Goal: Task Accomplishment & Management: Manage account settings

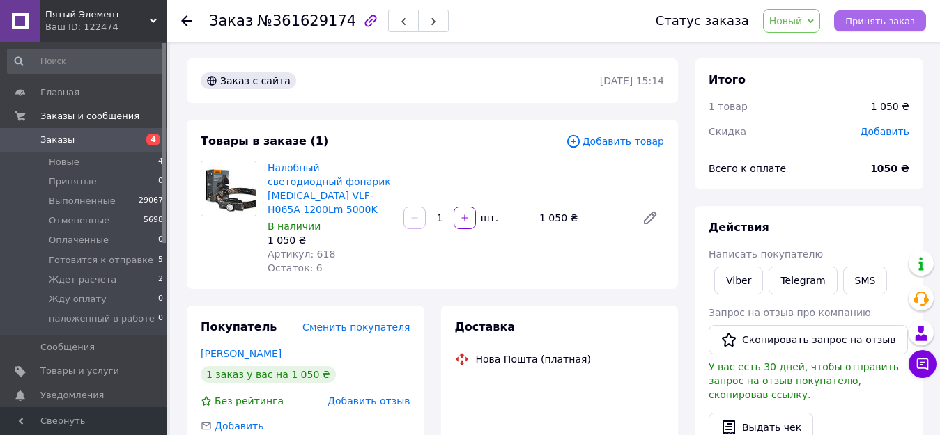
click at [898, 20] on span "Принять заказ" at bounding box center [880, 21] width 70 height 10
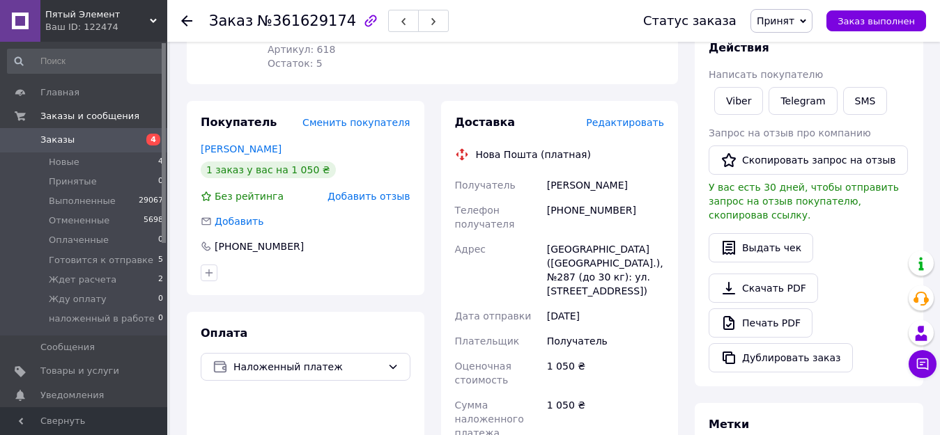
scroll to position [209, 0]
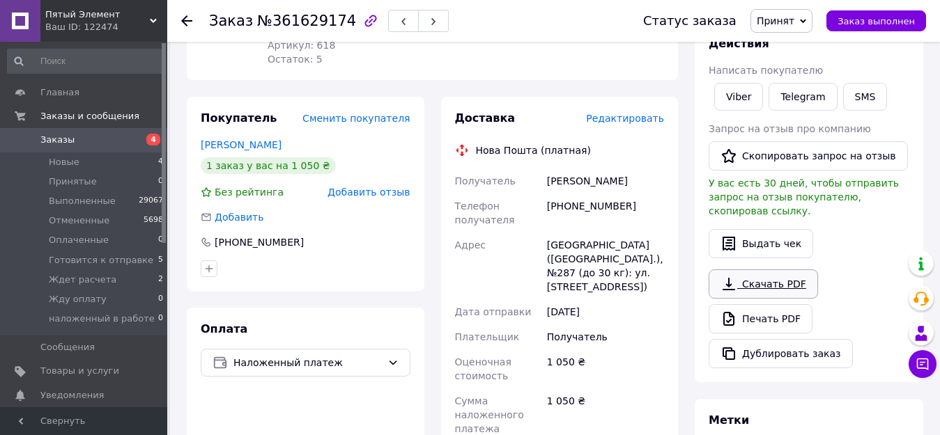
click at [773, 270] on link "Скачать PDF" at bounding box center [763, 284] width 109 height 29
click at [743, 97] on link "Viber" at bounding box center [738, 97] width 49 height 28
click at [64, 167] on span "Новые" at bounding box center [64, 162] width 31 height 13
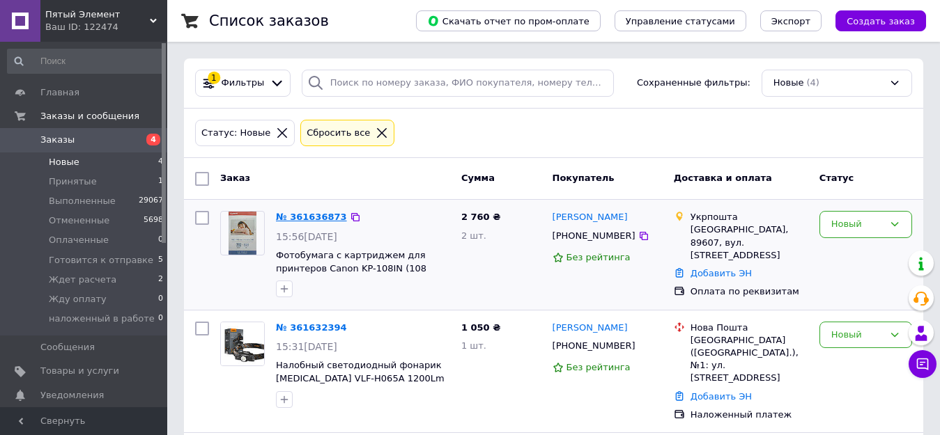
click at [301, 216] on link "№ 361636873" at bounding box center [311, 217] width 71 height 10
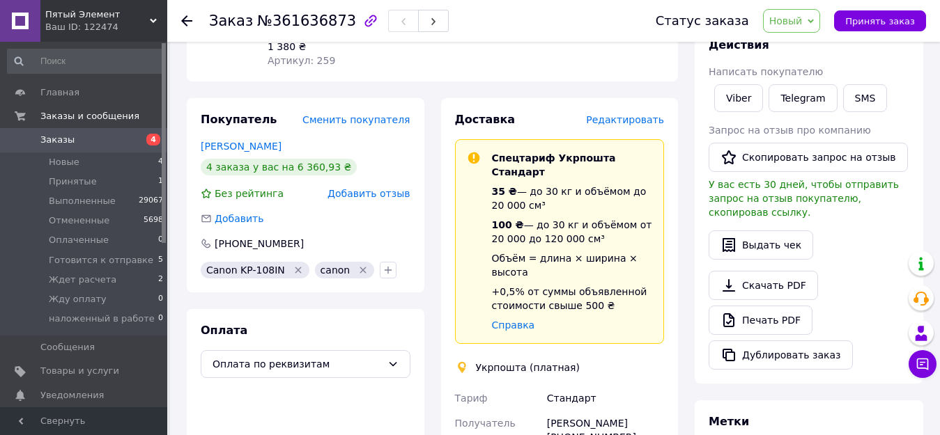
scroll to position [209, 0]
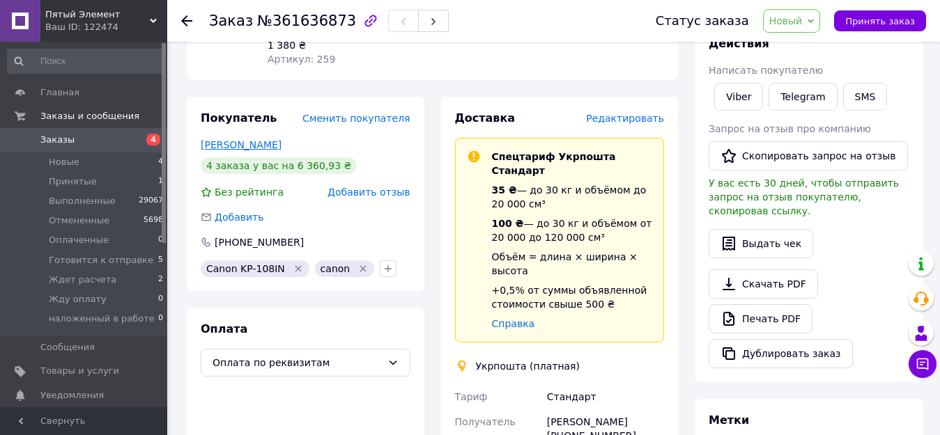
click at [238, 139] on link "[PERSON_NAME]" at bounding box center [241, 144] width 81 height 11
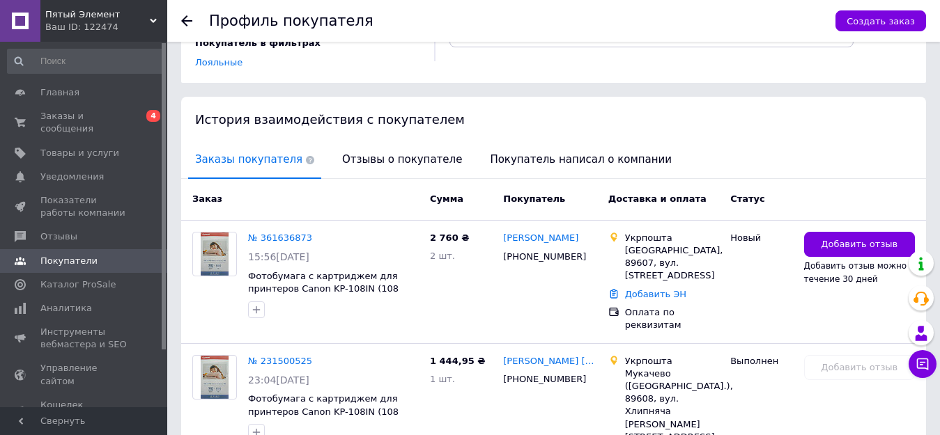
scroll to position [176, 0]
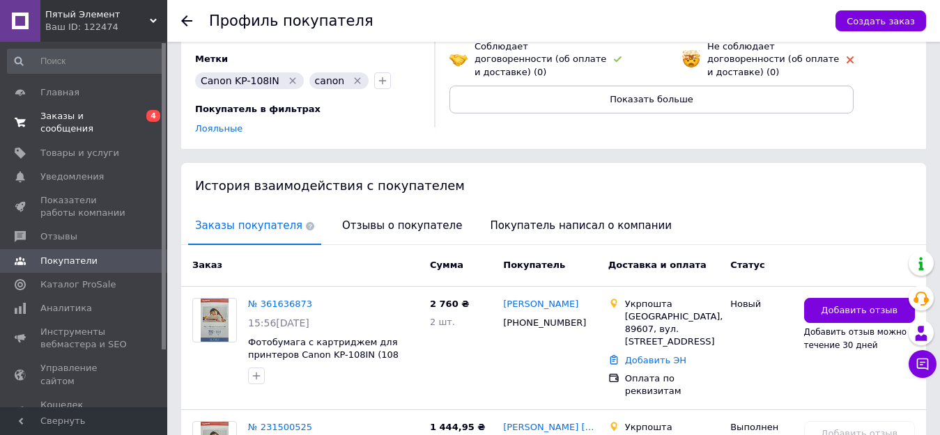
click at [56, 113] on span "Заказы и сообщения" at bounding box center [84, 122] width 88 height 25
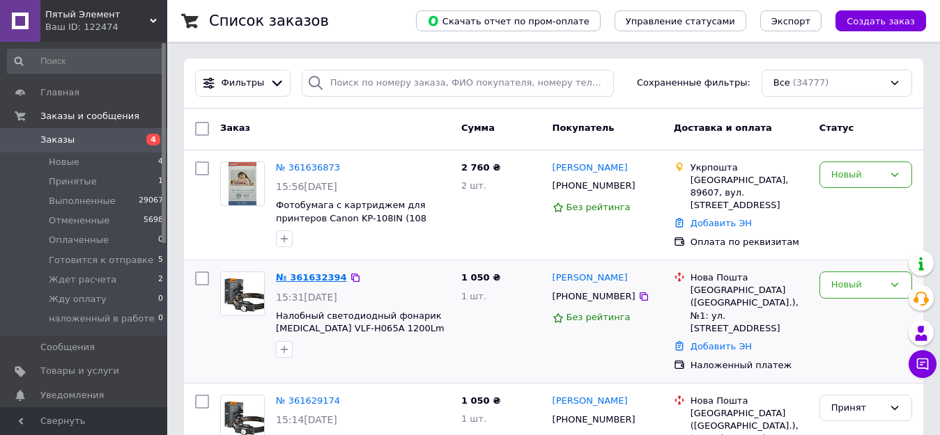
scroll to position [70, 0]
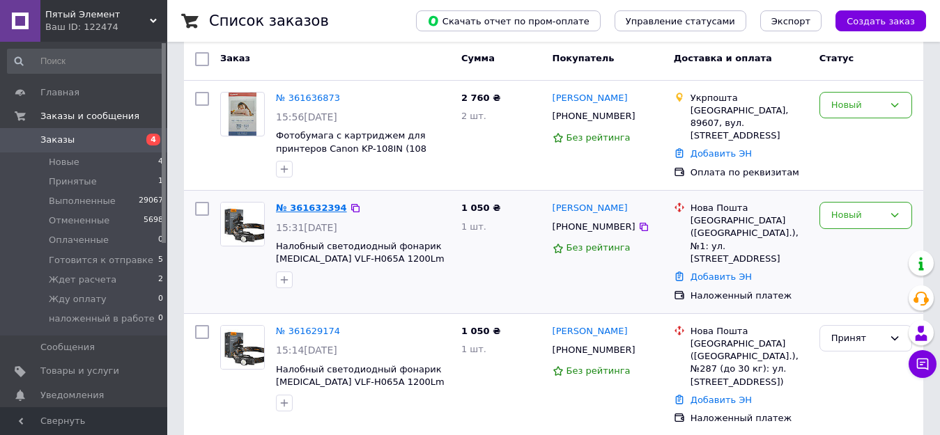
click at [312, 204] on link "№ 361632394" at bounding box center [311, 208] width 71 height 10
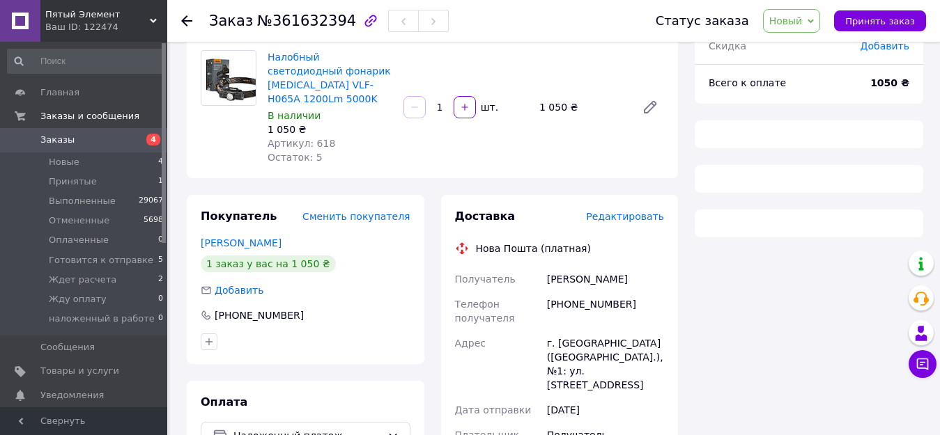
scroll to position [139, 0]
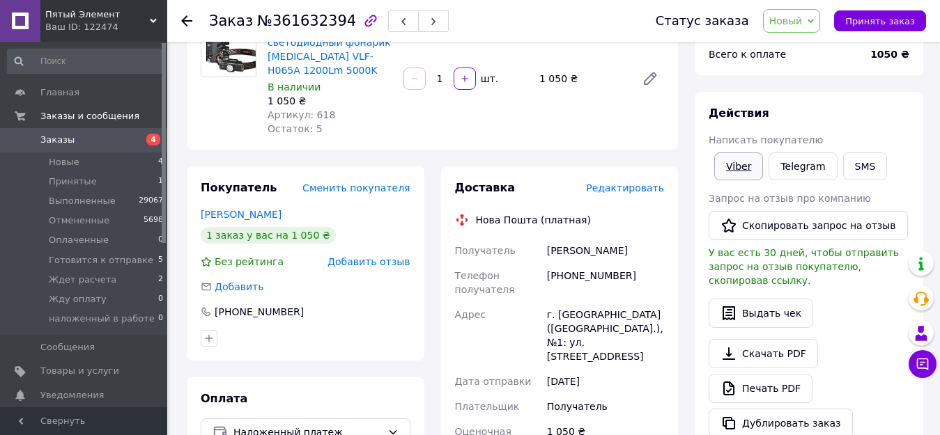
click at [735, 164] on link "Viber" at bounding box center [738, 167] width 49 height 28
click at [768, 339] on link "Скачать PDF" at bounding box center [763, 353] width 109 height 29
click at [65, 159] on span "Новые" at bounding box center [64, 162] width 31 height 13
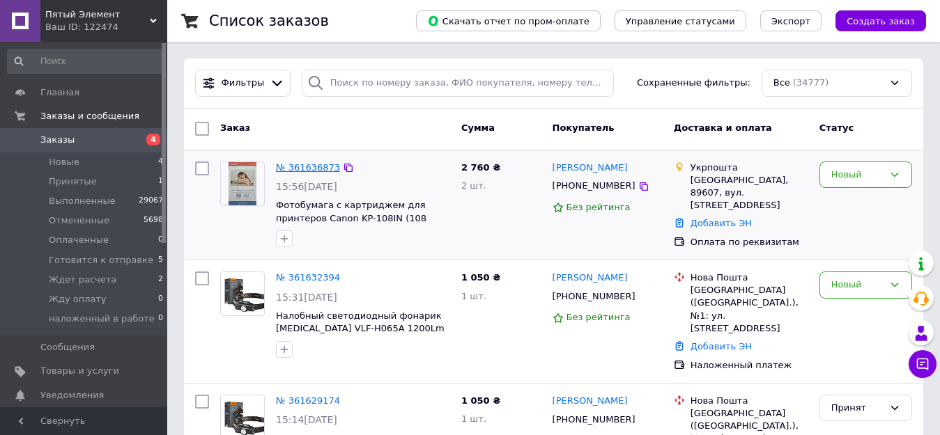
click at [309, 167] on link "№ 361636873" at bounding box center [308, 167] width 64 height 10
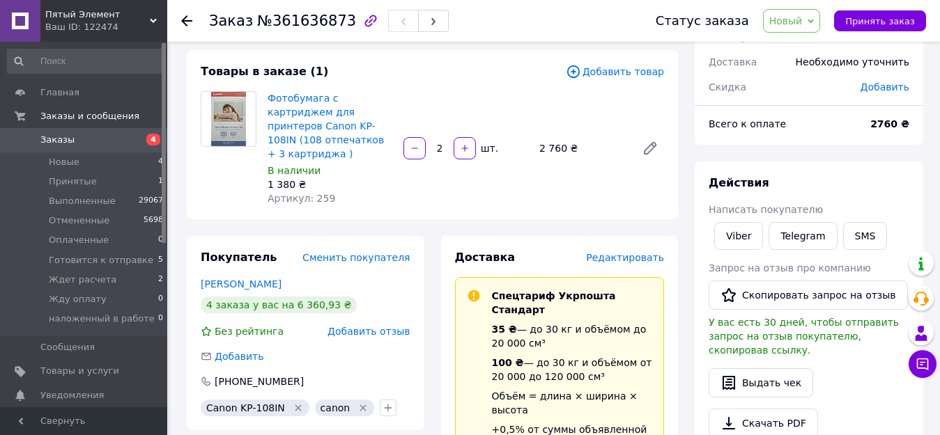
scroll to position [139, 0]
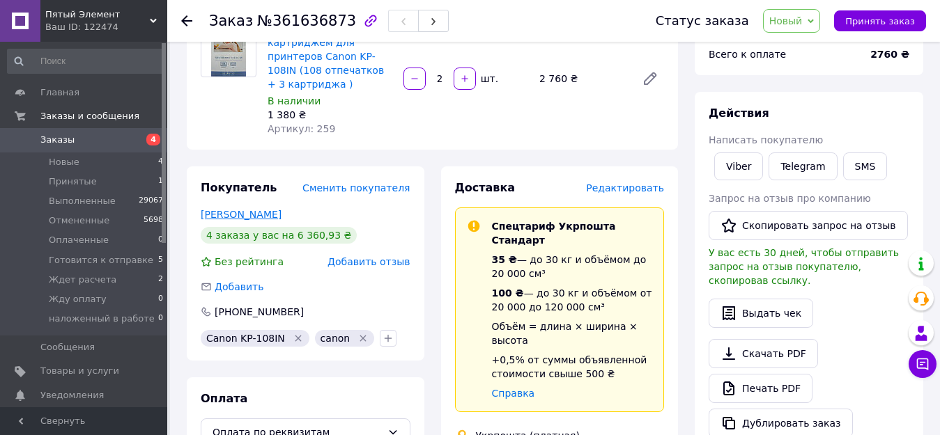
click at [233, 209] on link "[PERSON_NAME]" at bounding box center [241, 214] width 81 height 11
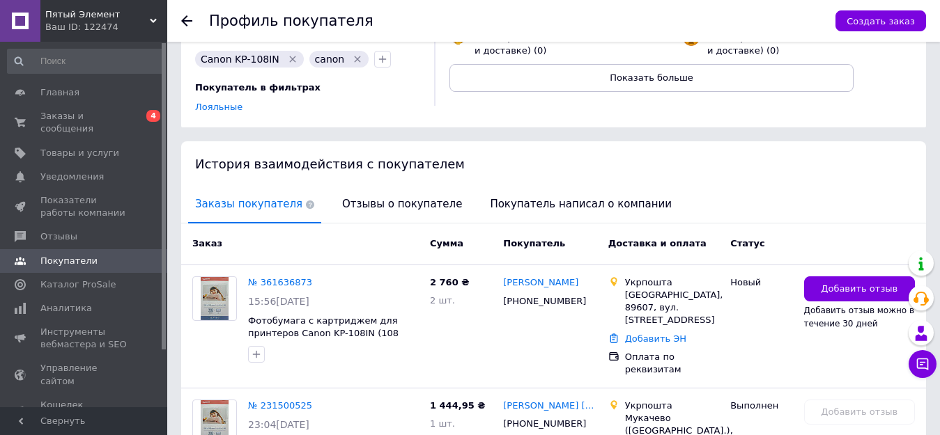
scroll to position [209, 0]
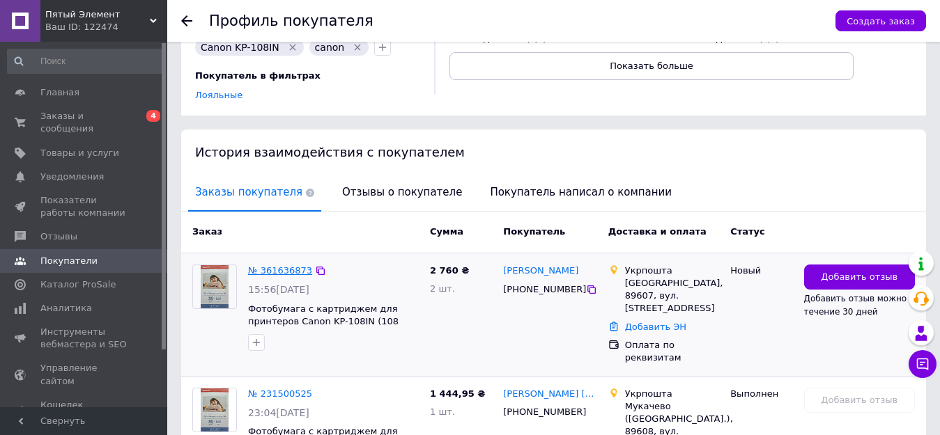
click at [289, 265] on link "№ 361636873" at bounding box center [280, 270] width 64 height 10
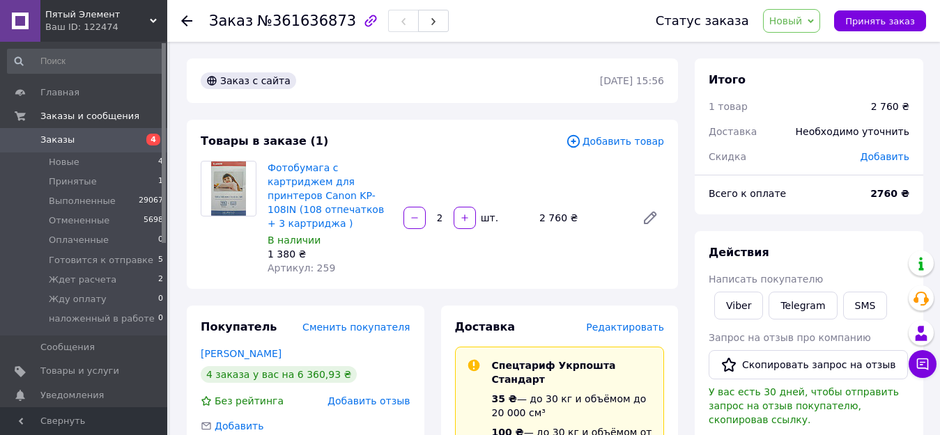
click at [803, 16] on span "Новый" at bounding box center [785, 20] width 33 height 11
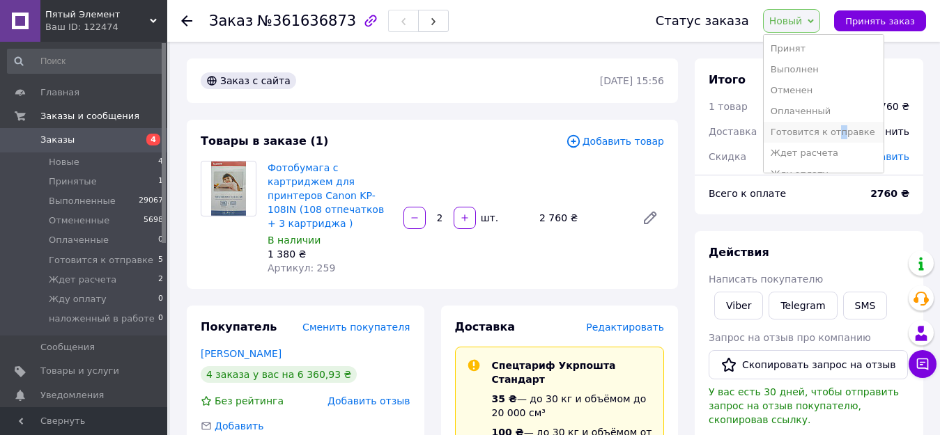
click at [846, 129] on li "Готовится к отправке" at bounding box center [824, 132] width 120 height 21
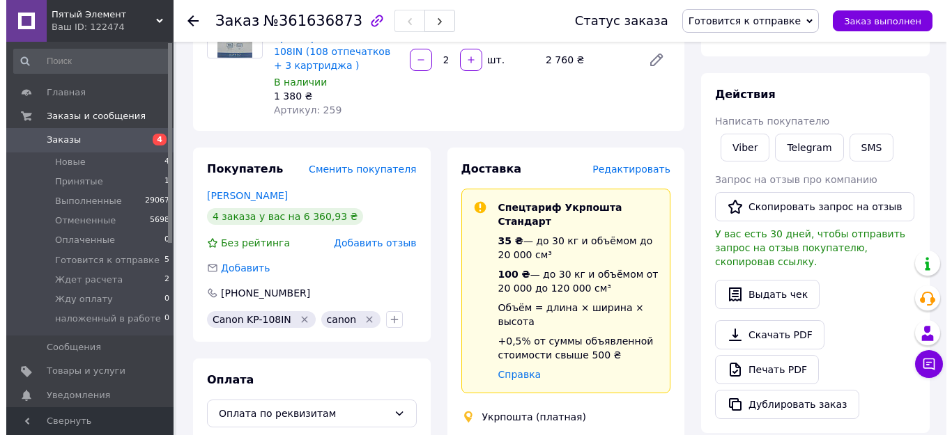
scroll to position [70, 0]
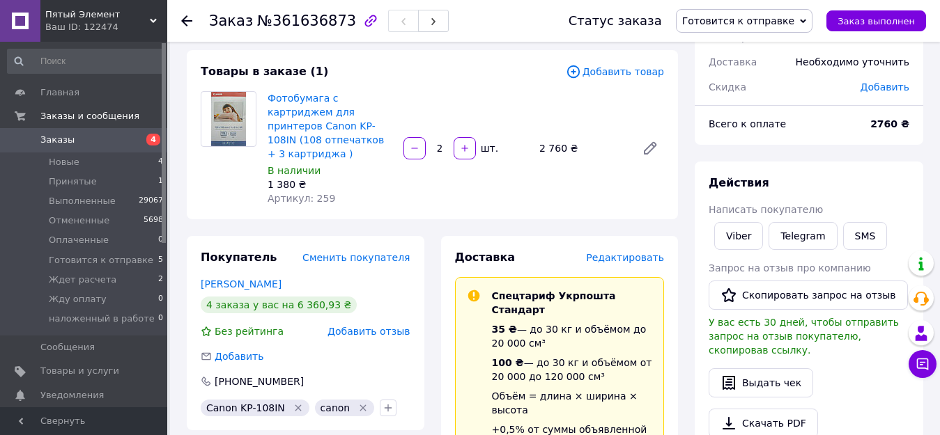
click at [642, 252] on span "Редактировать" at bounding box center [625, 257] width 78 height 11
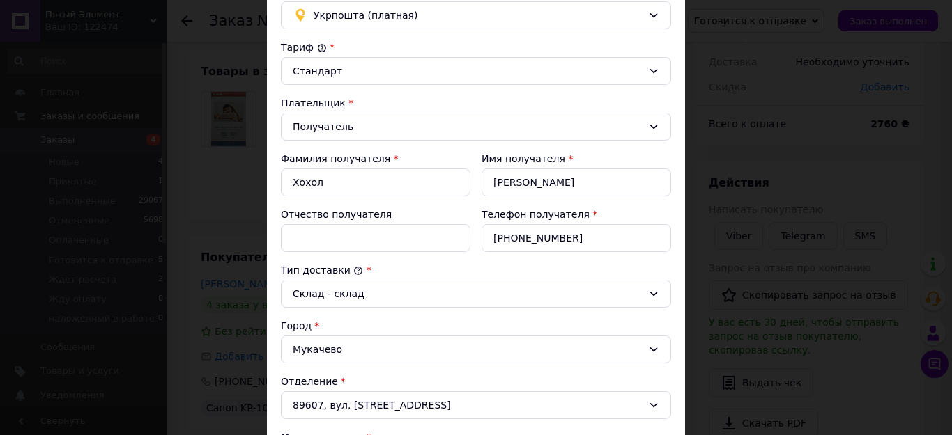
scroll to position [139, 0]
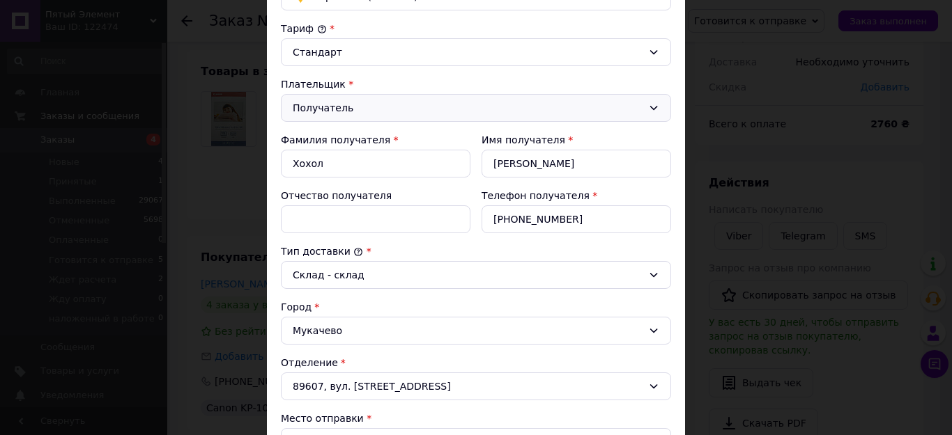
click at [346, 110] on div "Получатель" at bounding box center [468, 107] width 350 height 15
click at [336, 141] on li "Отправитель" at bounding box center [475, 138] width 389 height 26
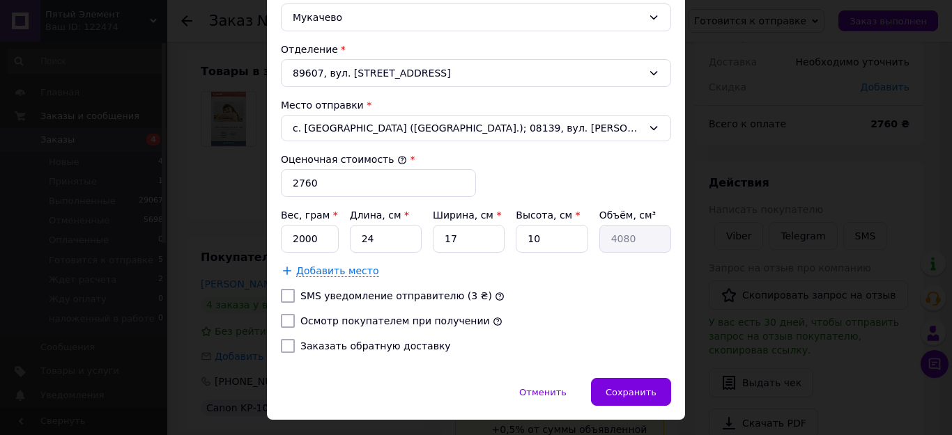
scroll to position [486, 0]
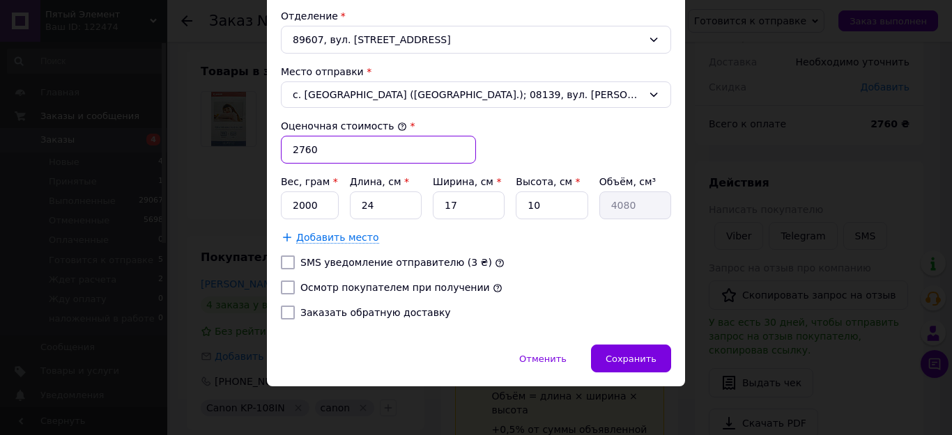
drag, startPoint x: 323, startPoint y: 148, endPoint x: 277, endPoint y: 146, distance: 46.7
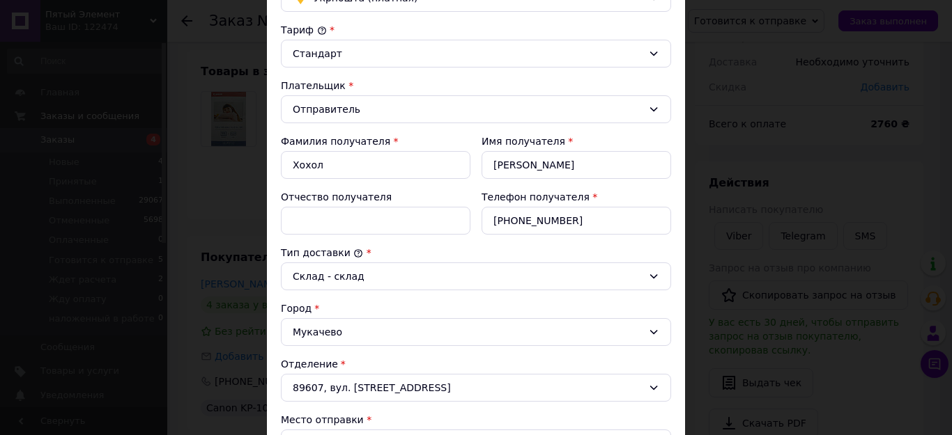
scroll to position [0, 0]
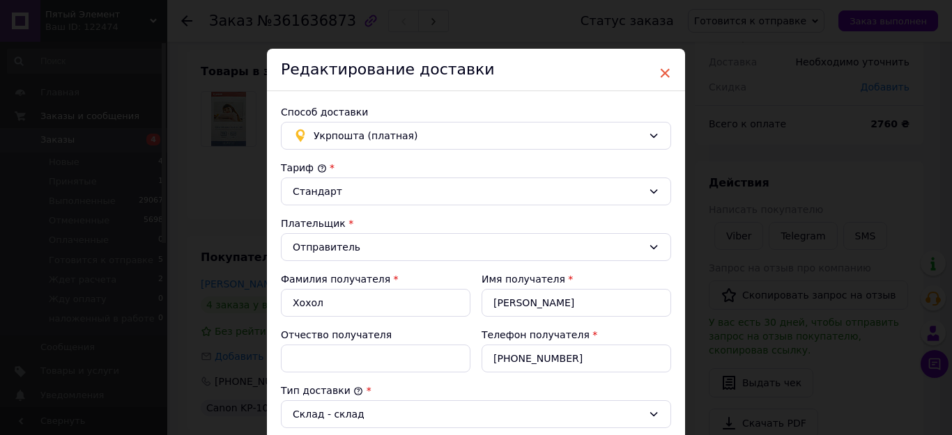
type input "499"
click at [665, 74] on span "×" at bounding box center [664, 73] width 13 height 24
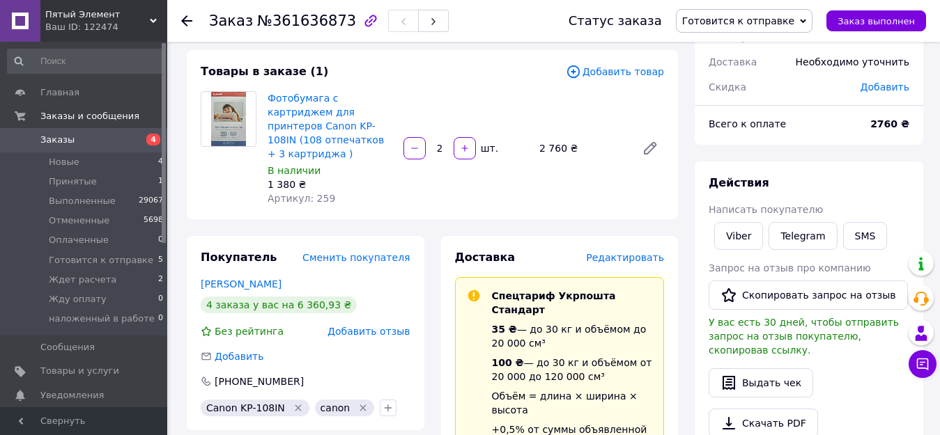
click at [623, 252] on span "Редактировать" at bounding box center [625, 257] width 78 height 11
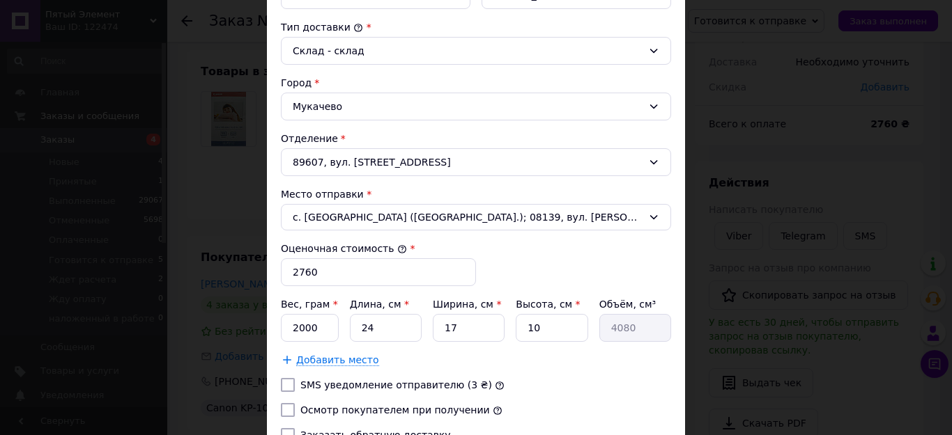
scroll to position [418, 0]
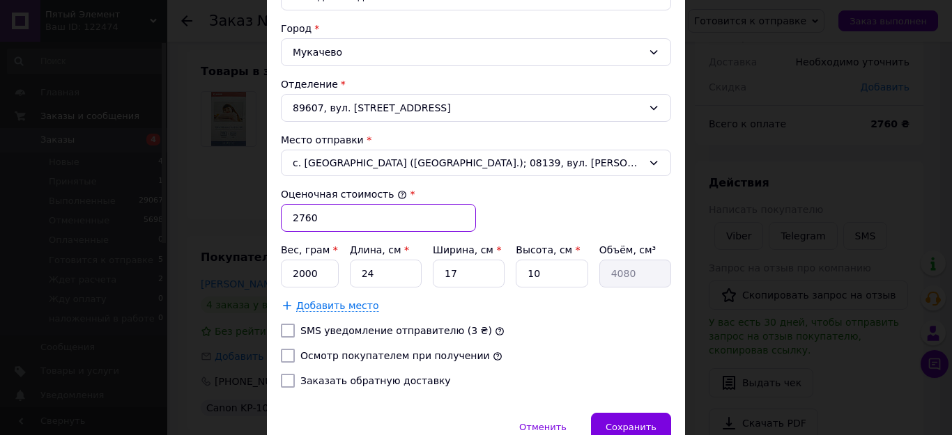
drag, startPoint x: 318, startPoint y: 209, endPoint x: 286, endPoint y: 215, distance: 33.3
click at [286, 215] on input "2760" at bounding box center [378, 218] width 195 height 28
type input "499"
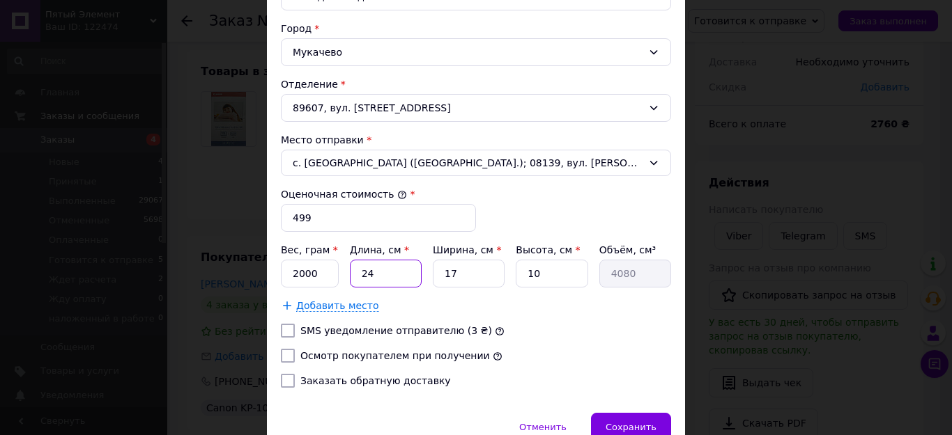
drag, startPoint x: 376, startPoint y: 272, endPoint x: 359, endPoint y: 270, distance: 16.8
click at [359, 270] on input "24" at bounding box center [386, 274] width 72 height 28
type input "3"
type input "510"
type input "32"
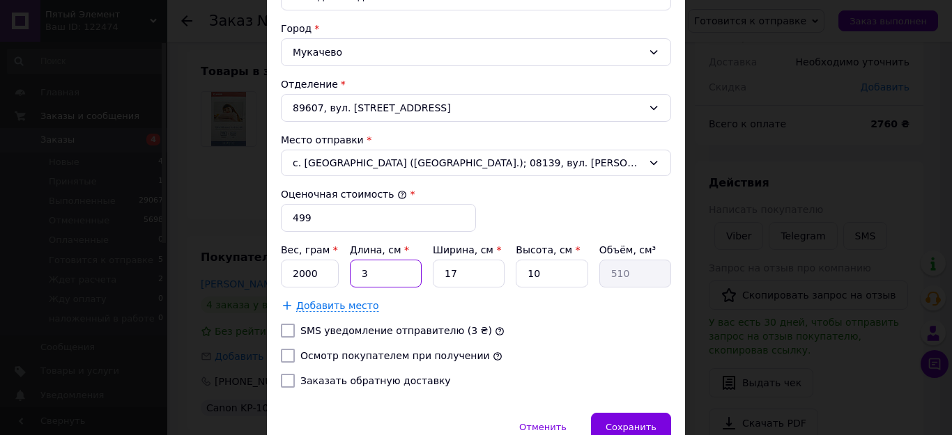
type input "5440"
type input "32"
drag, startPoint x: 465, startPoint y: 274, endPoint x: 439, endPoint y: 278, distance: 26.1
click at [439, 278] on input "17" at bounding box center [469, 274] width 72 height 28
type input "2"
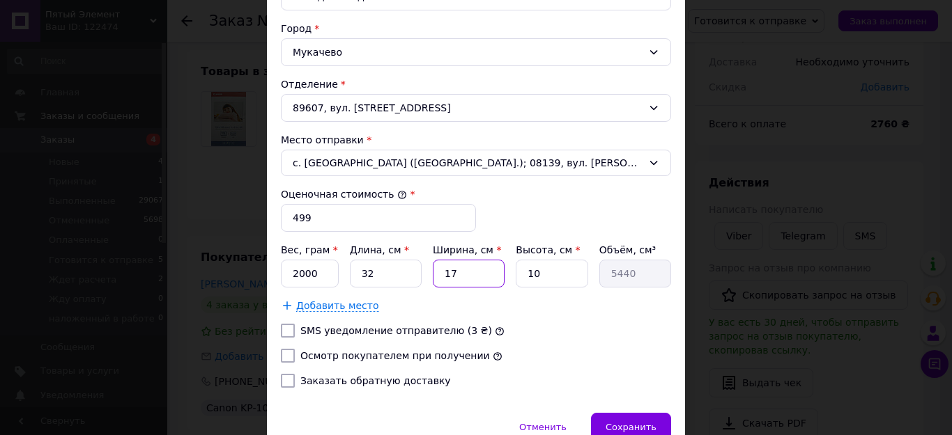
type input "640"
type input "21"
type input "6720"
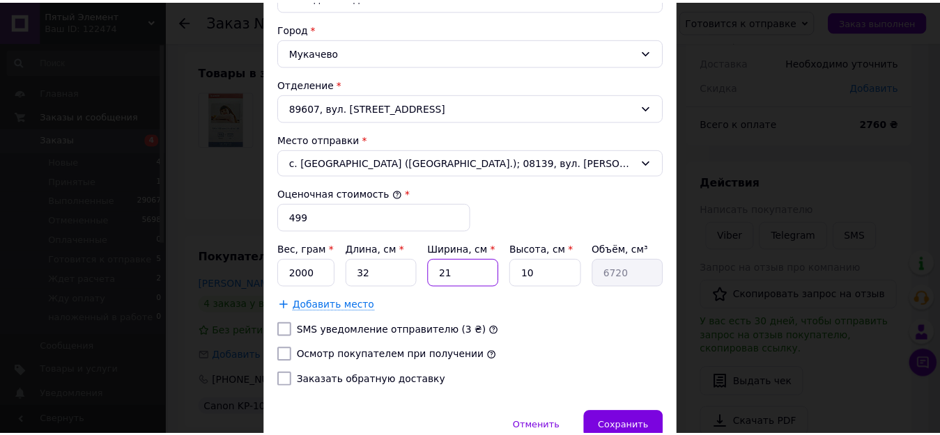
scroll to position [486, 0]
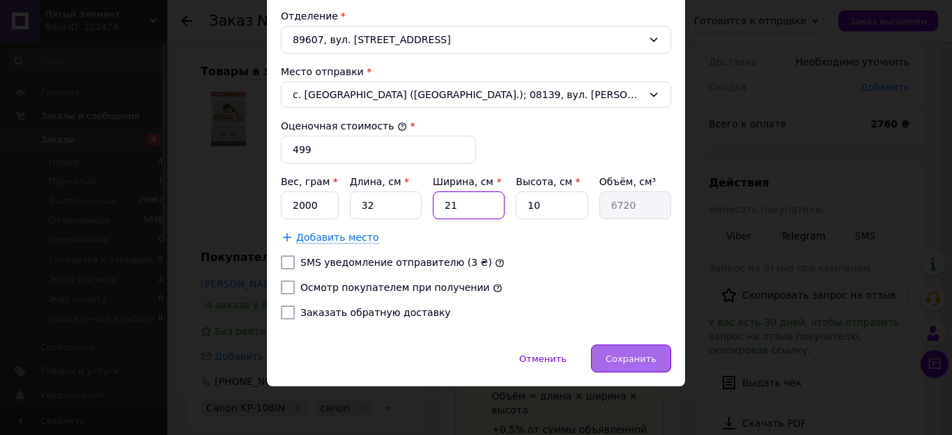
type input "21"
click at [642, 358] on span "Сохранить" at bounding box center [630, 359] width 51 height 10
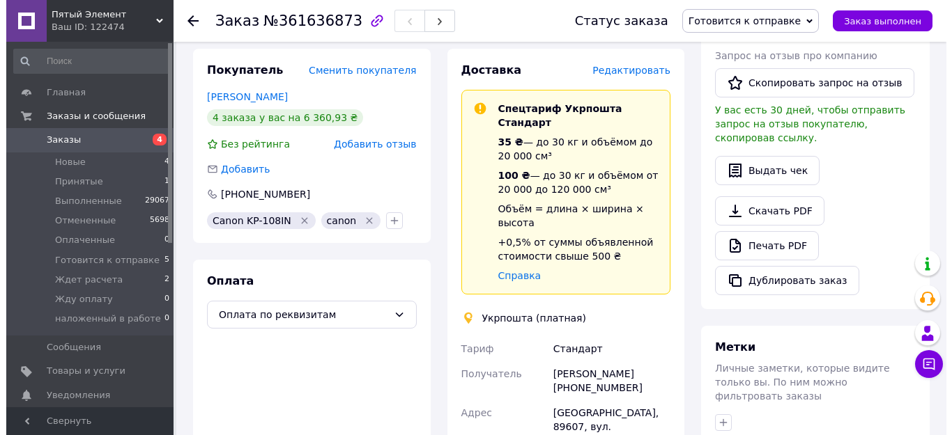
scroll to position [70, 0]
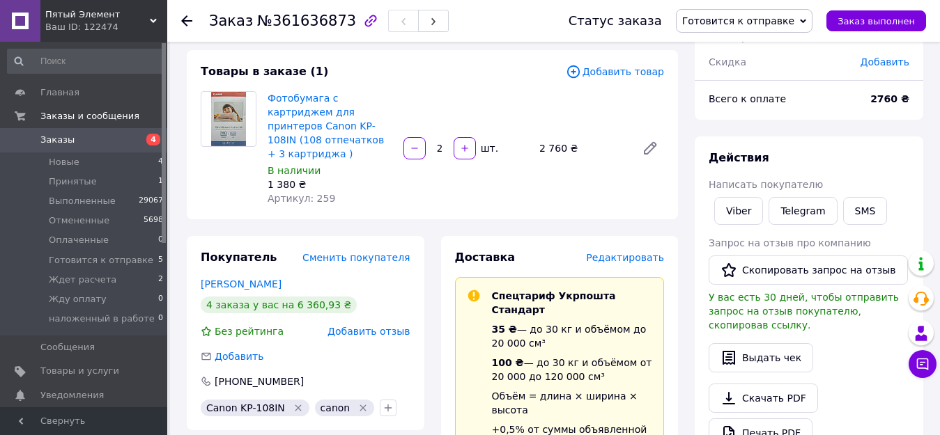
click at [642, 252] on span "Редактировать" at bounding box center [625, 257] width 78 height 11
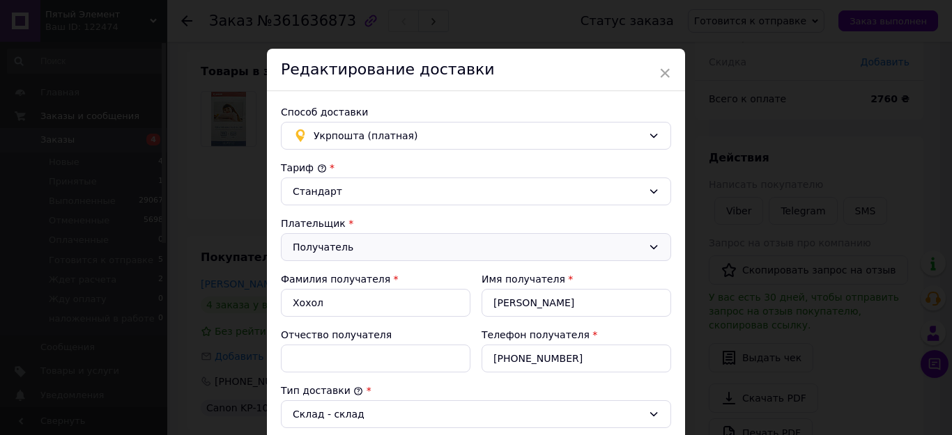
click at [380, 251] on div "Получатель" at bounding box center [468, 247] width 350 height 15
click at [375, 281] on li "Отправитель" at bounding box center [475, 277] width 389 height 26
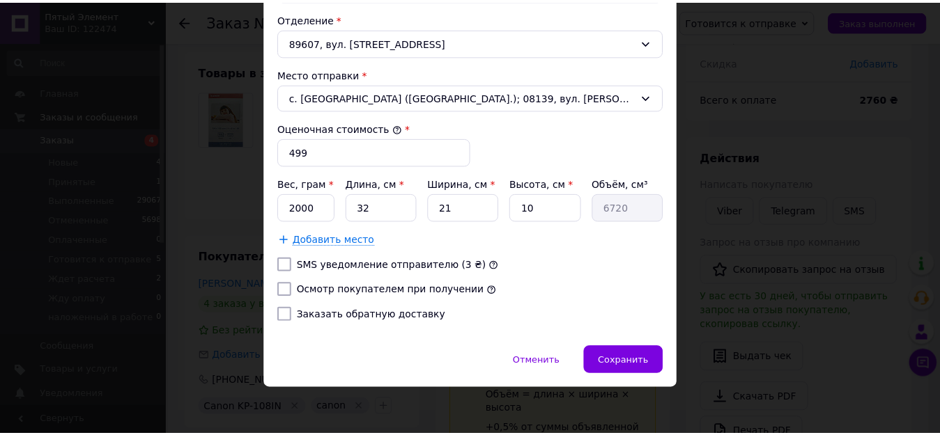
scroll to position [486, 0]
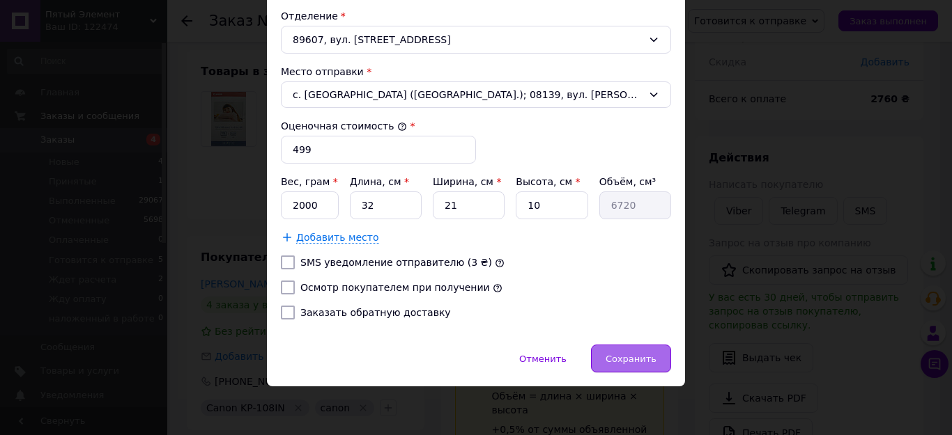
click at [635, 354] on span "Сохранить" at bounding box center [630, 359] width 51 height 10
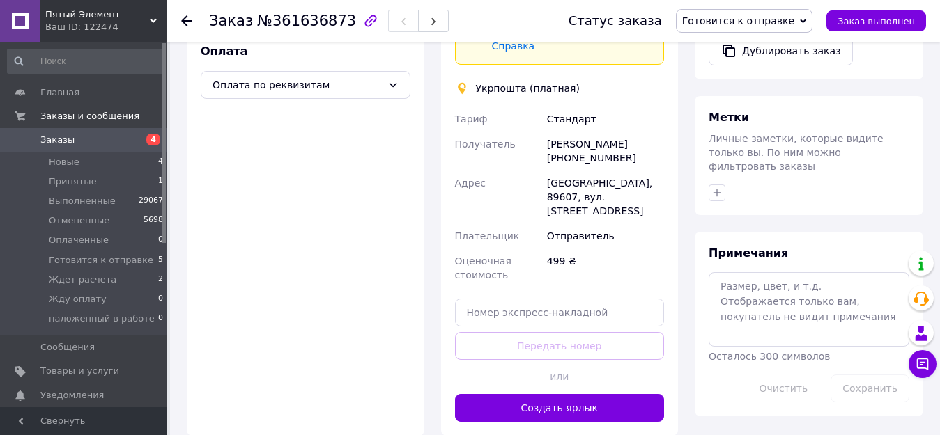
scroll to position [488, 0]
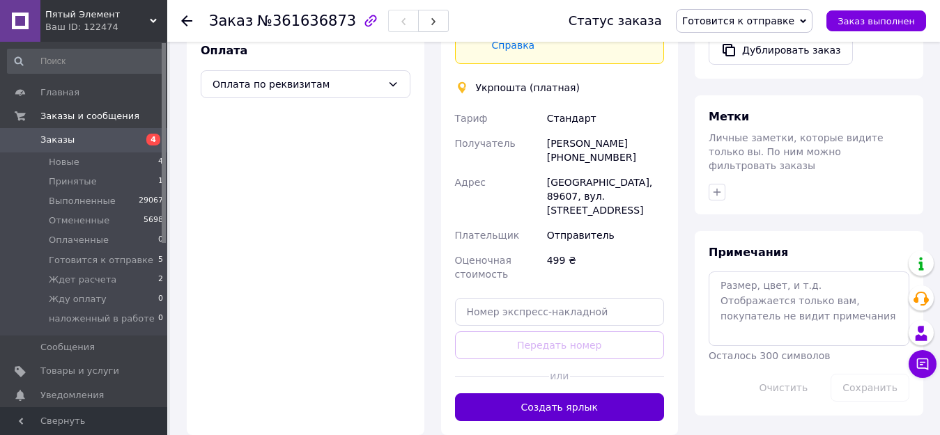
click at [593, 394] on button "Создать ярлык" at bounding box center [560, 408] width 210 height 28
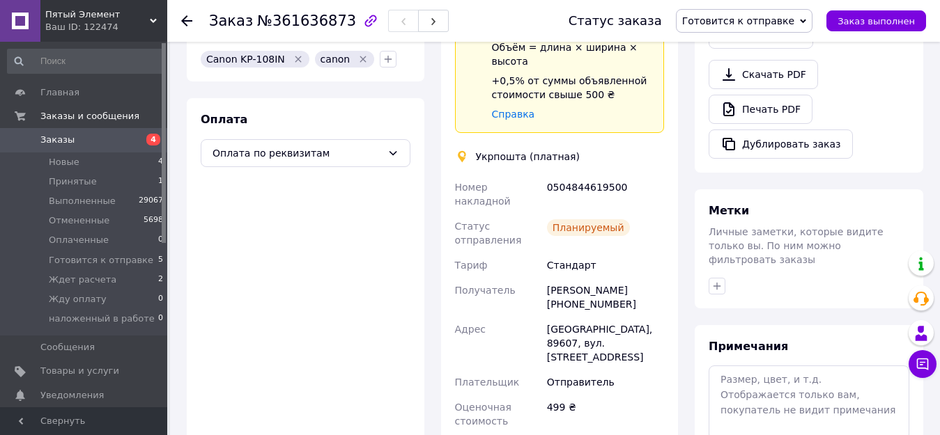
scroll to position [418, 0]
click at [98, 259] on span "Готовится к отправке" at bounding box center [101, 260] width 105 height 13
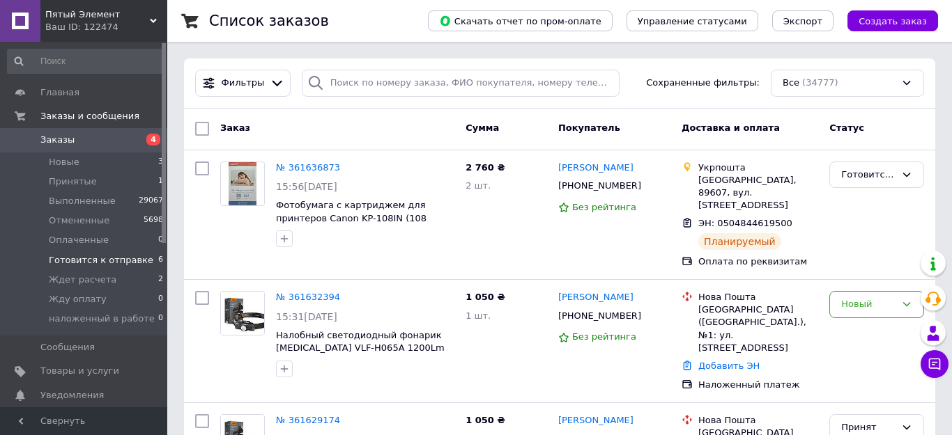
click at [71, 258] on span "Готовится к отправке" at bounding box center [101, 260] width 105 height 13
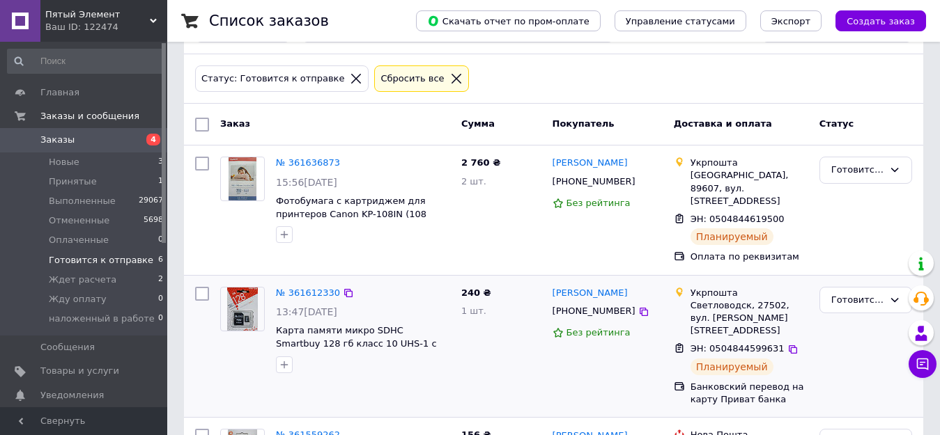
scroll to position [209, 0]
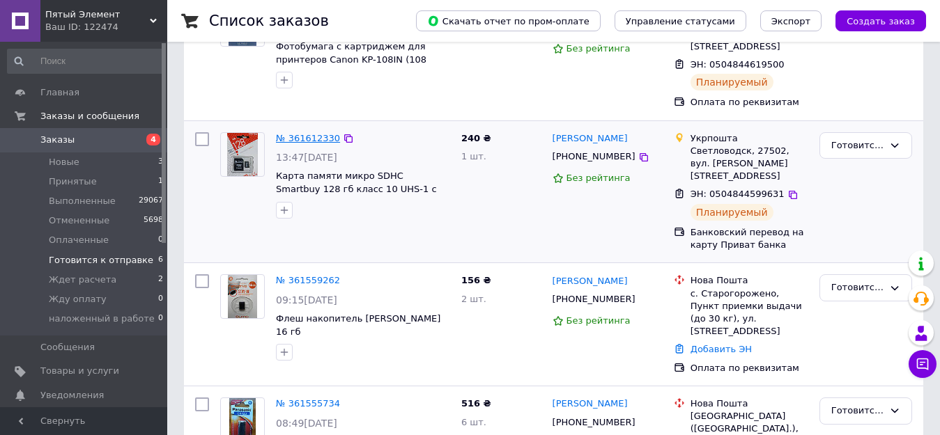
click at [304, 133] on link "№ 361612330" at bounding box center [308, 138] width 64 height 10
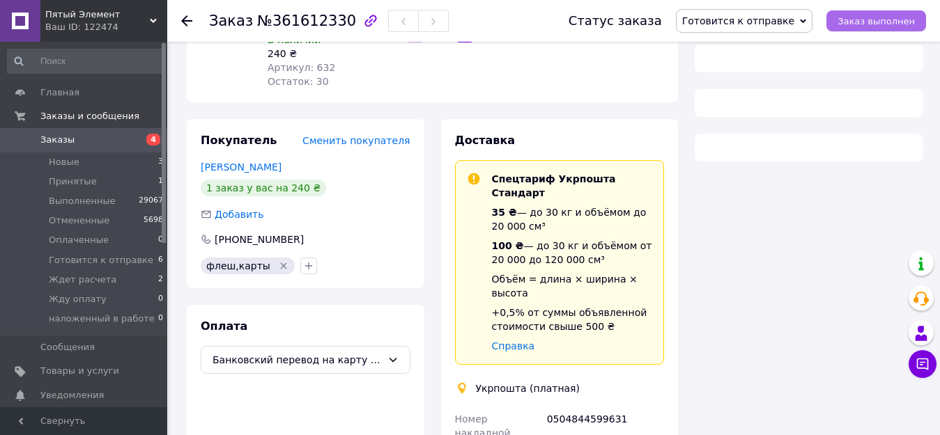
scroll to position [209, 0]
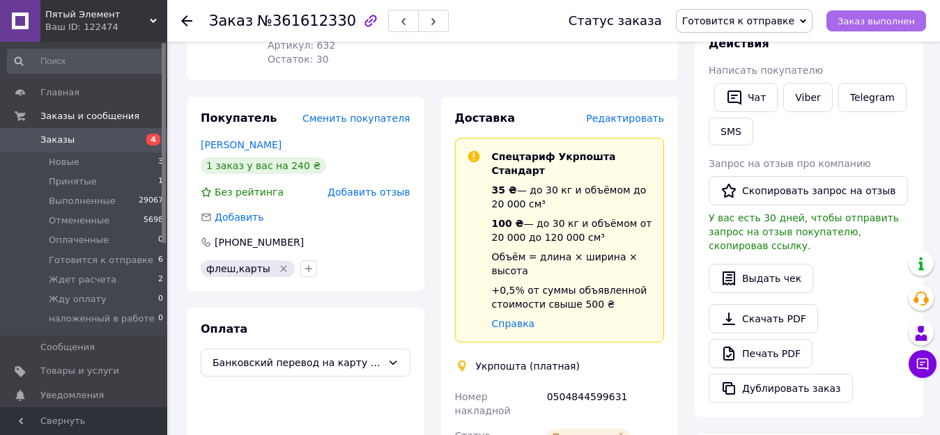
click at [876, 19] on span "Заказ выполнен" at bounding box center [875, 21] width 77 height 10
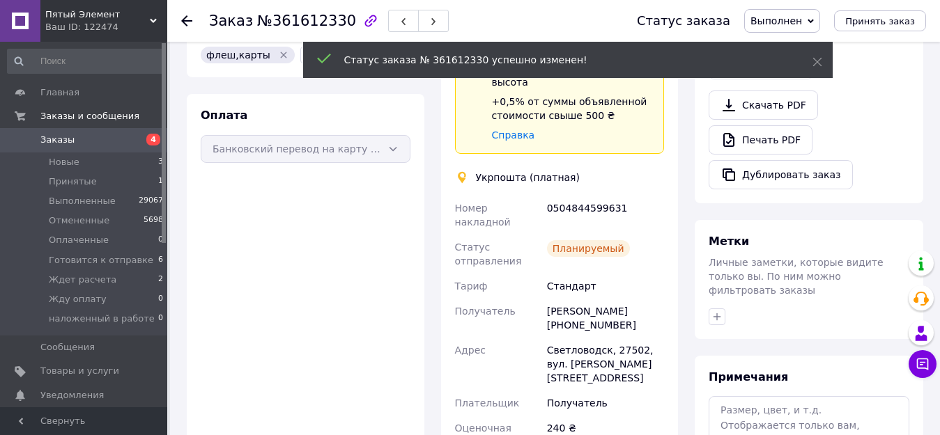
scroll to position [418, 0]
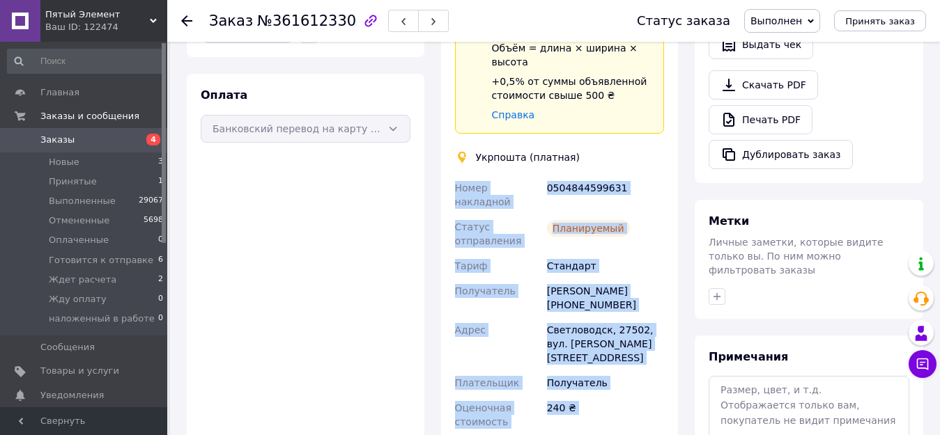
drag, startPoint x: 604, startPoint y: 387, endPoint x: 451, endPoint y: 141, distance: 289.4
click at [452, 176] on div "Номер накладной 0504844599631 Статус отправления Планируемый [PERSON_NAME] Полу…" at bounding box center [559, 325] width 215 height 298
copy div "Номер накладной 0504844599631 Статус отправления Планируемый [PERSON_NAME] Полу…"
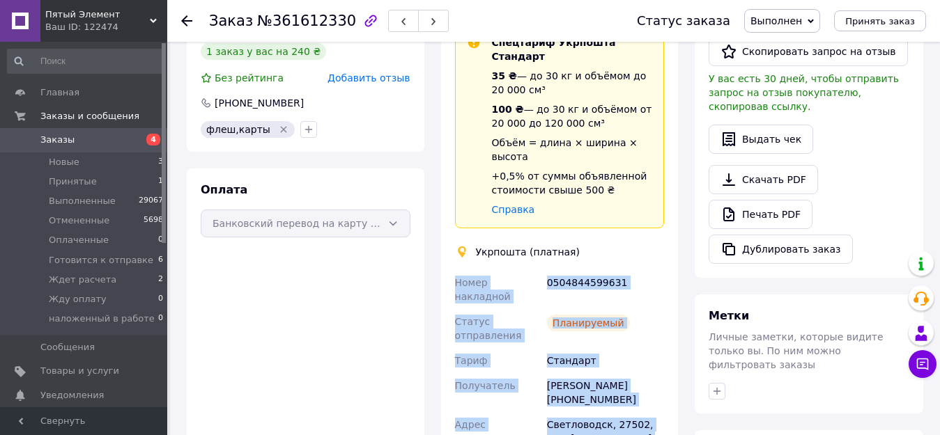
scroll to position [209, 0]
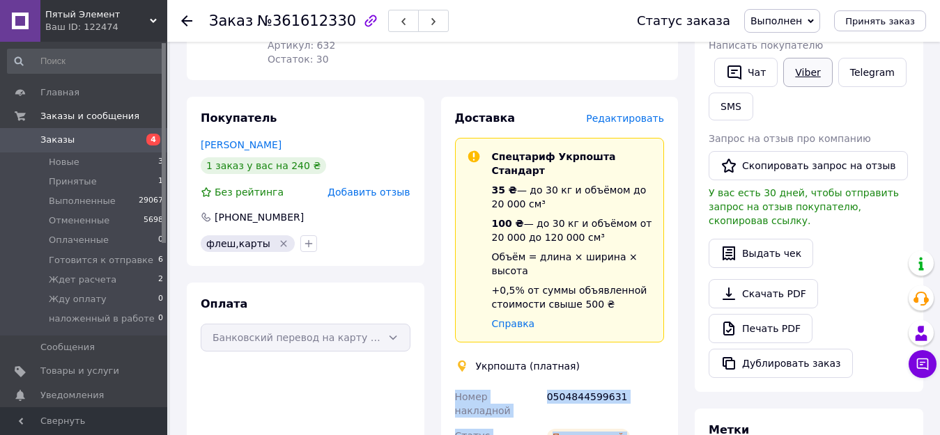
click at [807, 69] on link "Viber" at bounding box center [807, 72] width 49 height 29
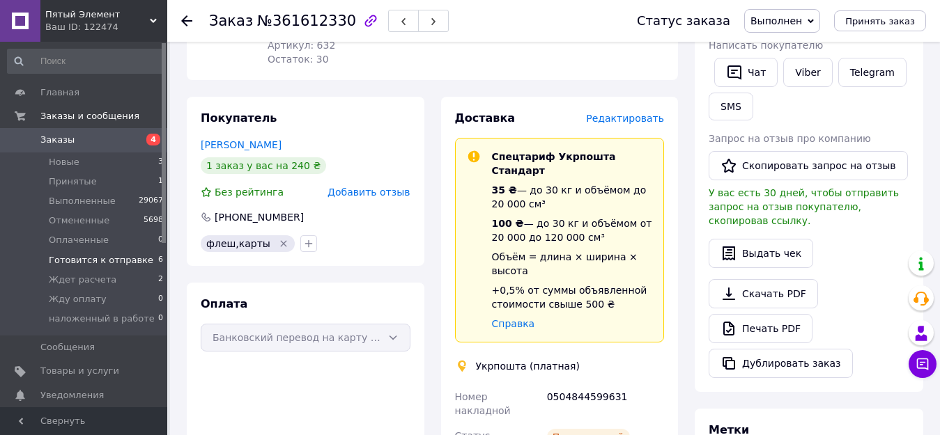
click at [70, 259] on span "Готовится к отправке" at bounding box center [101, 260] width 105 height 13
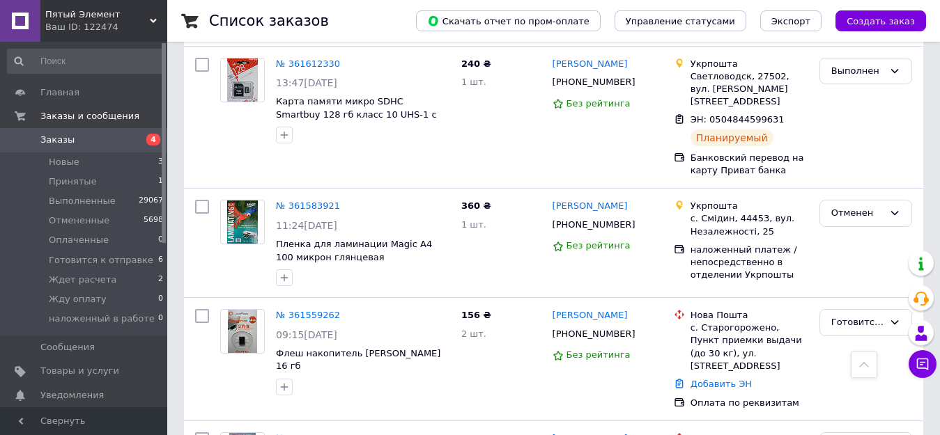
scroll to position [488, 0]
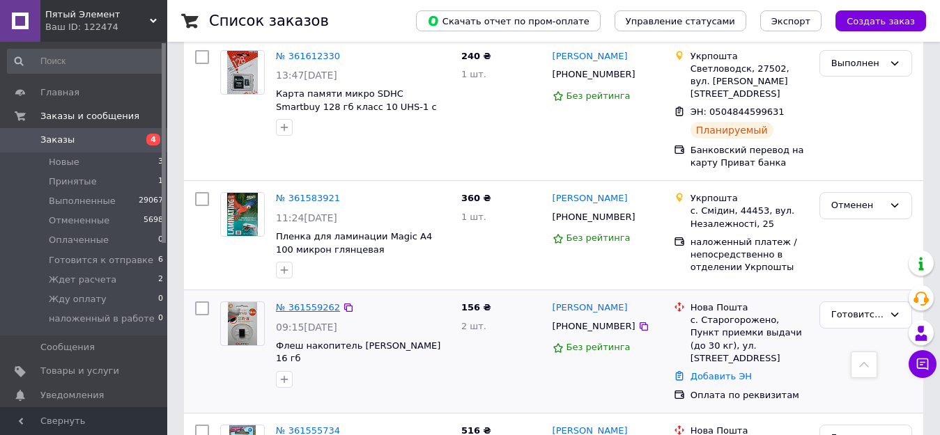
click at [315, 302] on link "№ 361559262" at bounding box center [308, 307] width 64 height 10
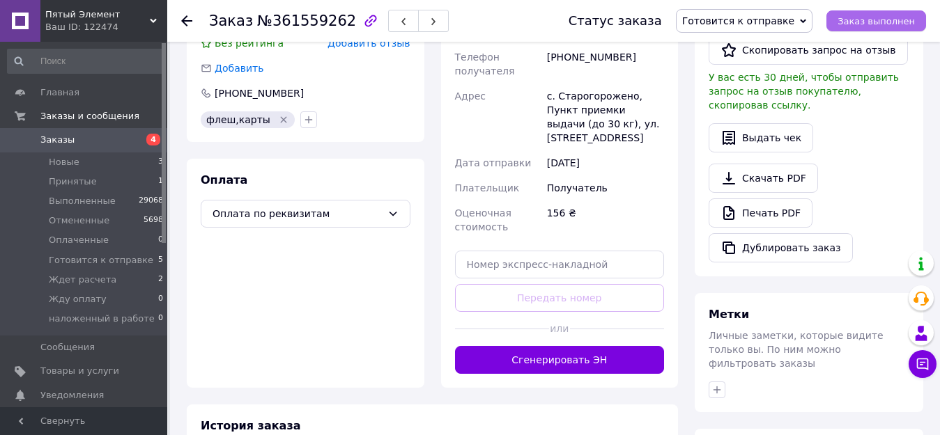
scroll to position [488, 0]
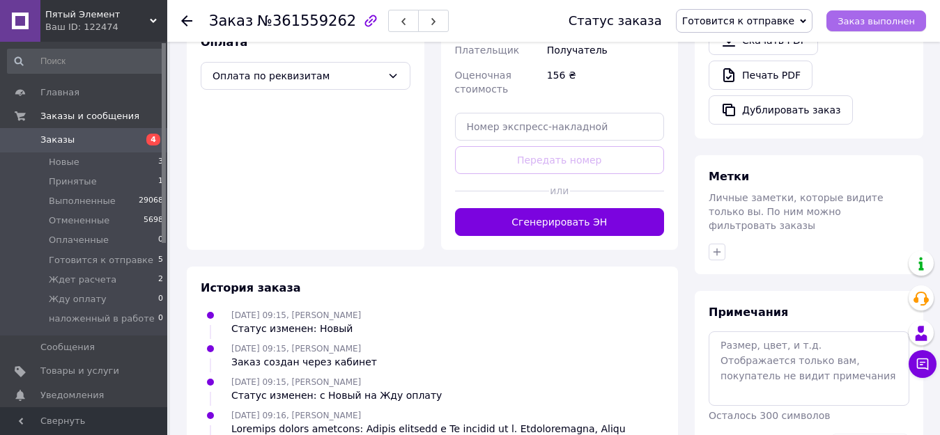
click at [876, 17] on span "Заказ выполнен" at bounding box center [875, 21] width 77 height 10
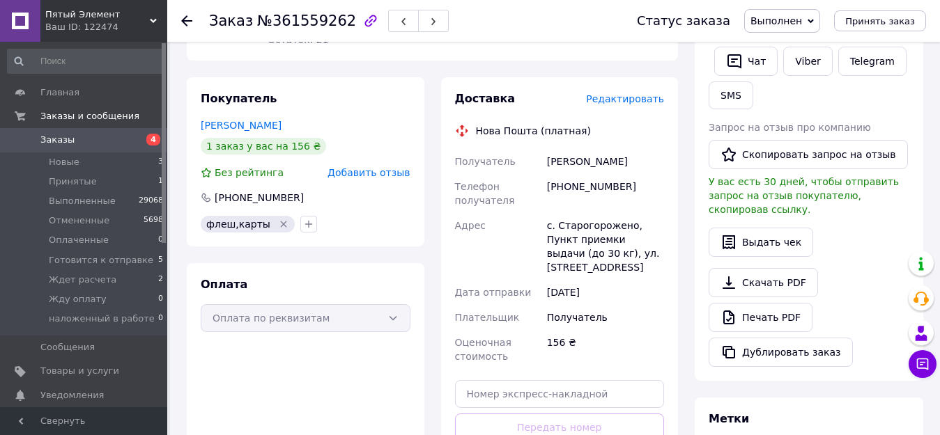
scroll to position [198, 0]
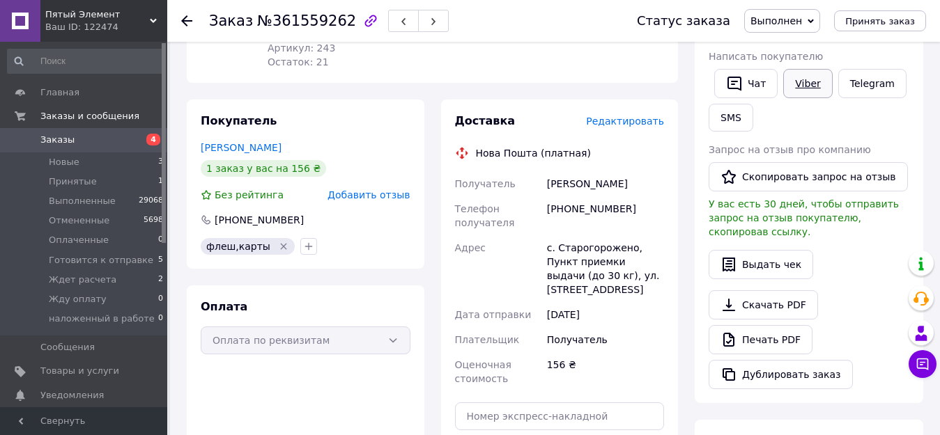
click at [796, 76] on link "Viber" at bounding box center [807, 83] width 49 height 29
click at [78, 260] on span "Готовится к отправке" at bounding box center [101, 260] width 105 height 13
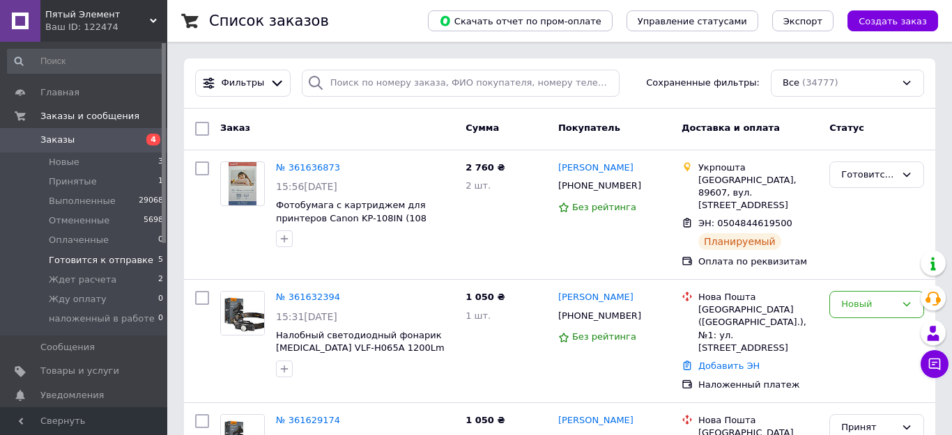
drag, startPoint x: 79, startPoint y: 255, endPoint x: 89, endPoint y: 258, distance: 10.8
click at [78, 254] on span "Готовится к отправке" at bounding box center [101, 260] width 105 height 13
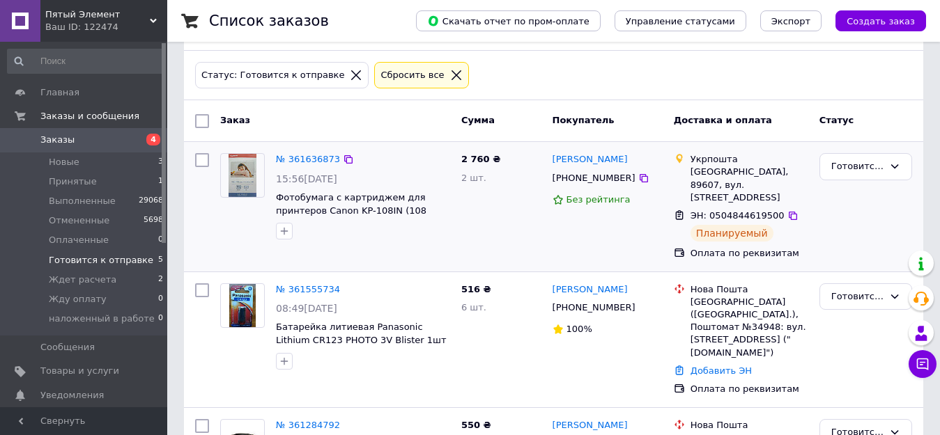
scroll to position [139, 0]
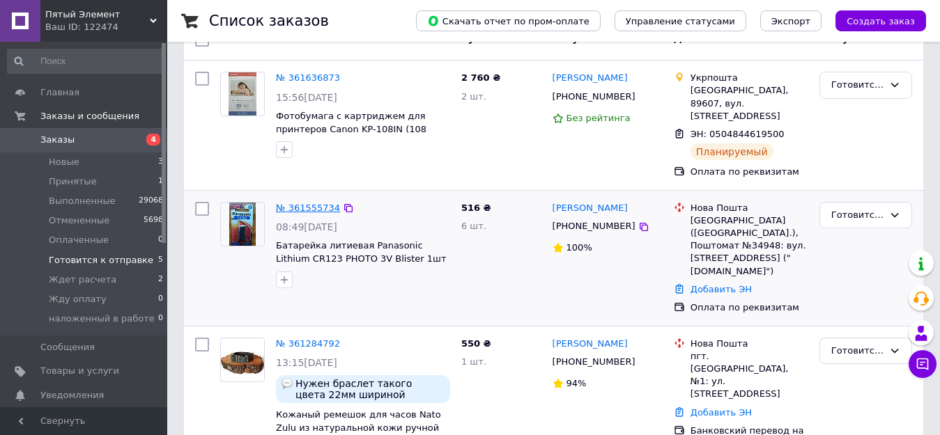
click at [294, 203] on link "№ 361555734" at bounding box center [308, 208] width 64 height 10
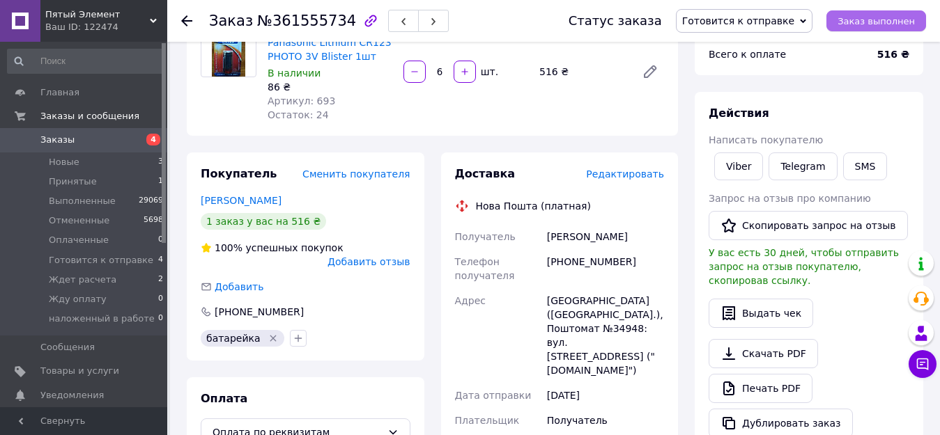
click at [896, 20] on span "Заказ выполнен" at bounding box center [875, 21] width 77 height 10
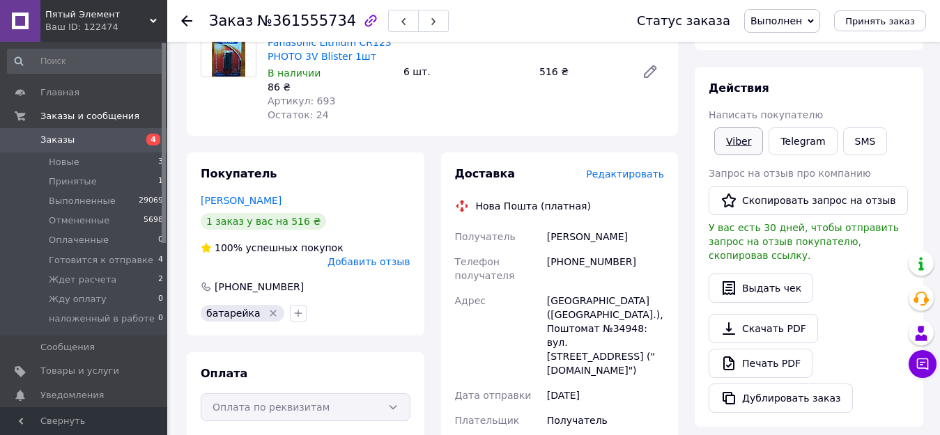
click at [738, 141] on link "Viber" at bounding box center [738, 141] width 49 height 28
click at [62, 161] on span "Новые" at bounding box center [64, 162] width 31 height 13
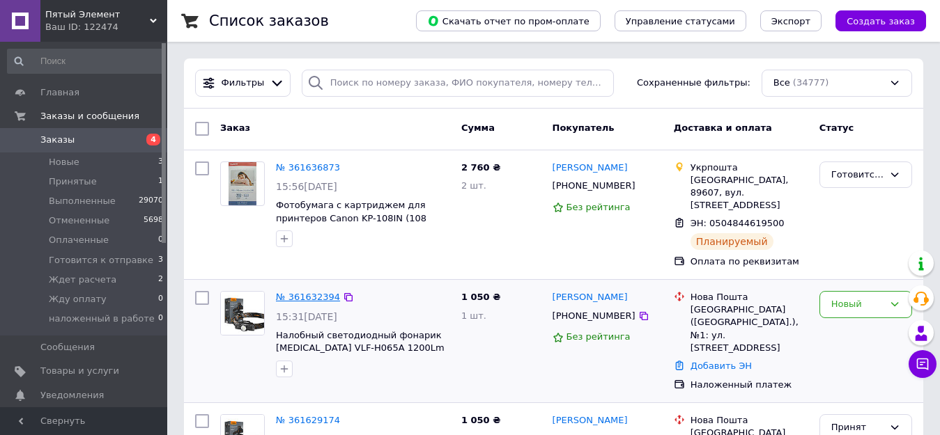
scroll to position [70, 0]
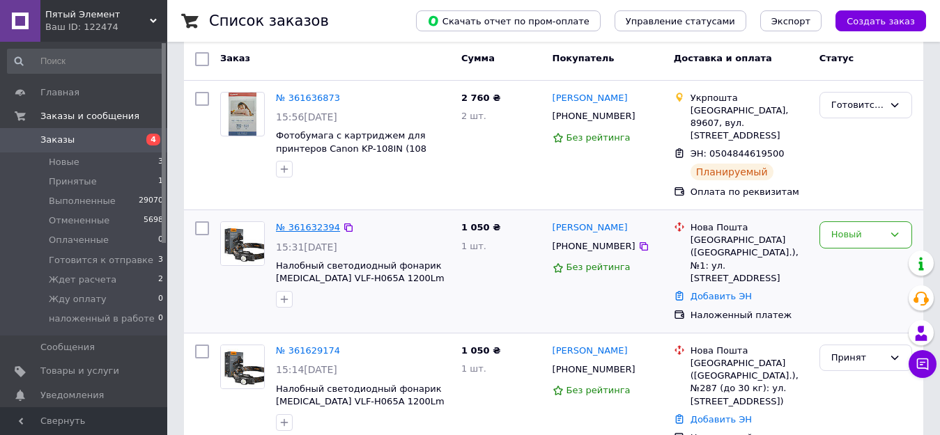
click at [300, 222] on link "№ 361632394" at bounding box center [308, 227] width 64 height 10
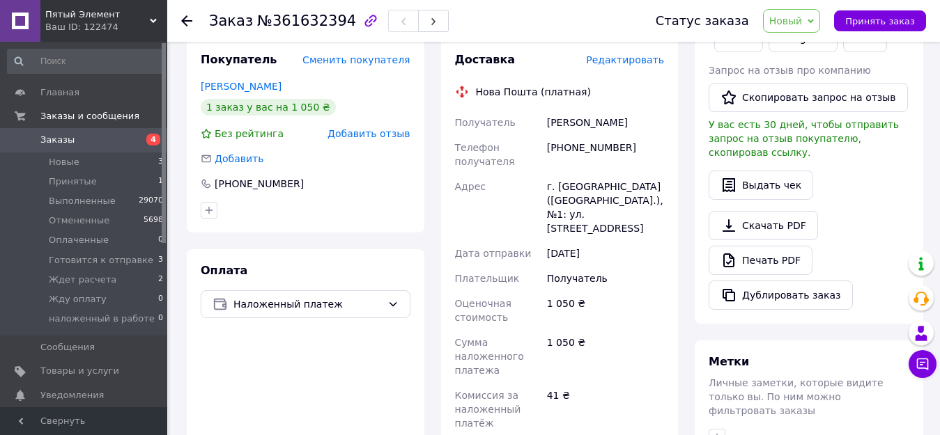
scroll to position [279, 0]
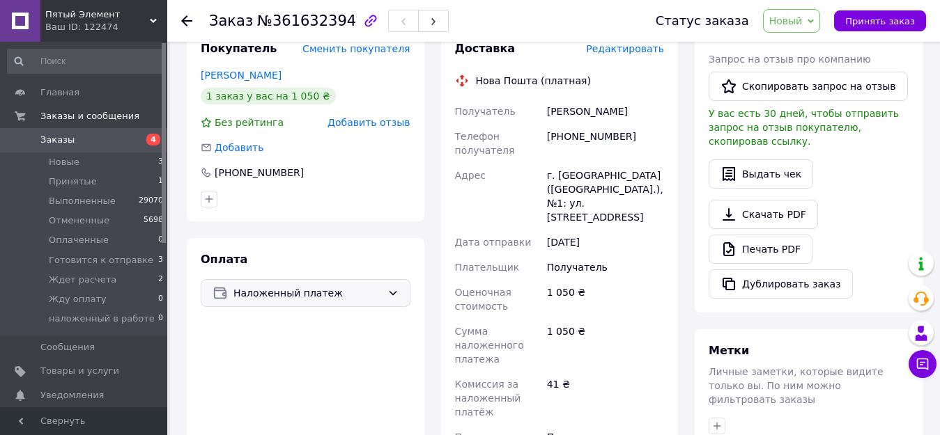
click at [274, 286] on span "Наложенный платеж" at bounding box center [307, 293] width 148 height 15
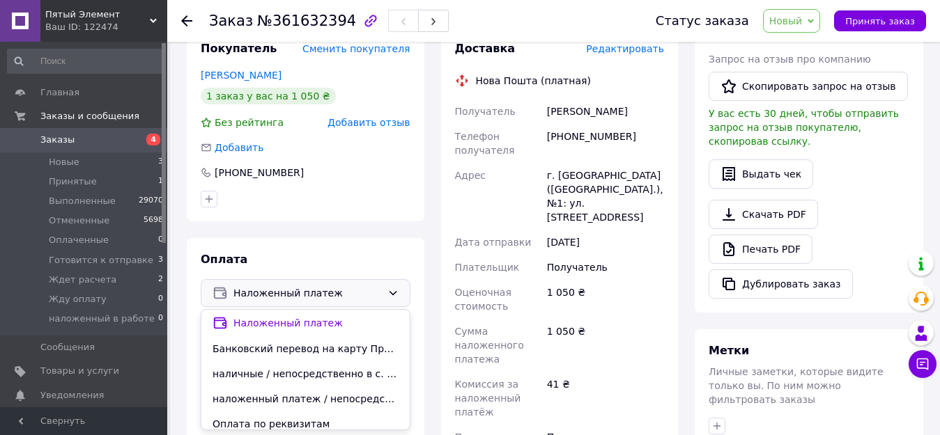
click at [279, 392] on span "наложенный платеж / непосредственно в отделении Укрпошты" at bounding box center [305, 399] width 186 height 14
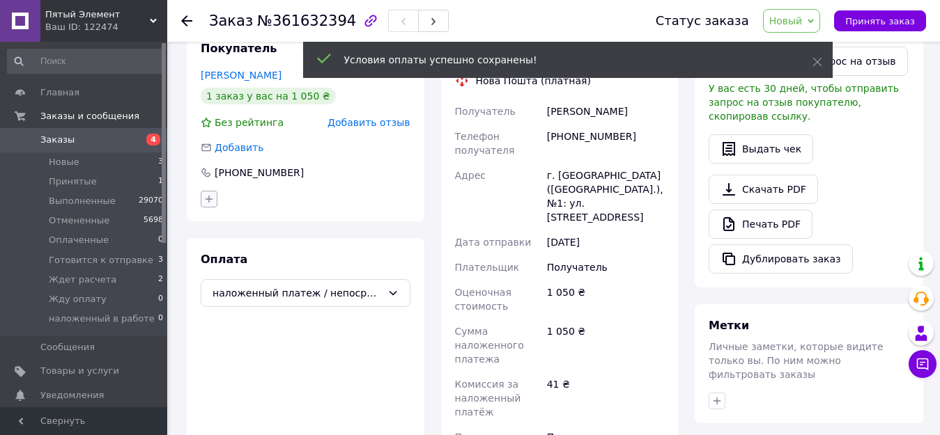
click at [209, 195] on icon "button" at bounding box center [210, 199] width 8 height 8
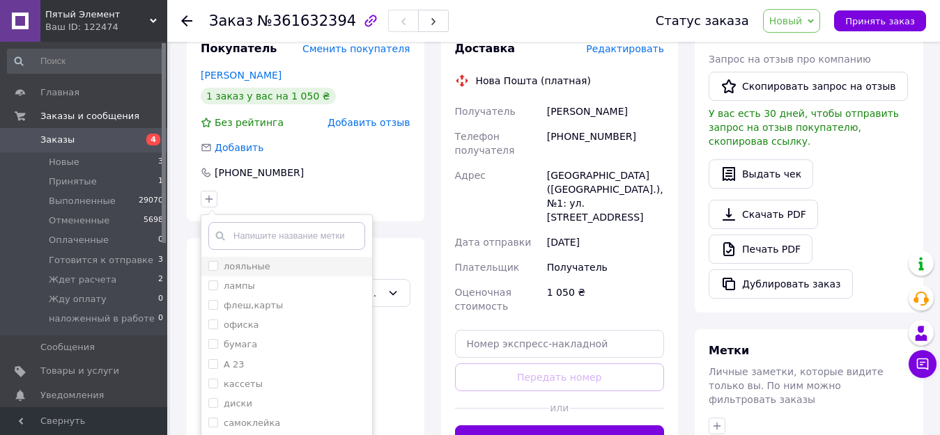
click at [214, 261] on input "лояльные" at bounding box center [212, 265] width 9 height 9
checkbox input "true"
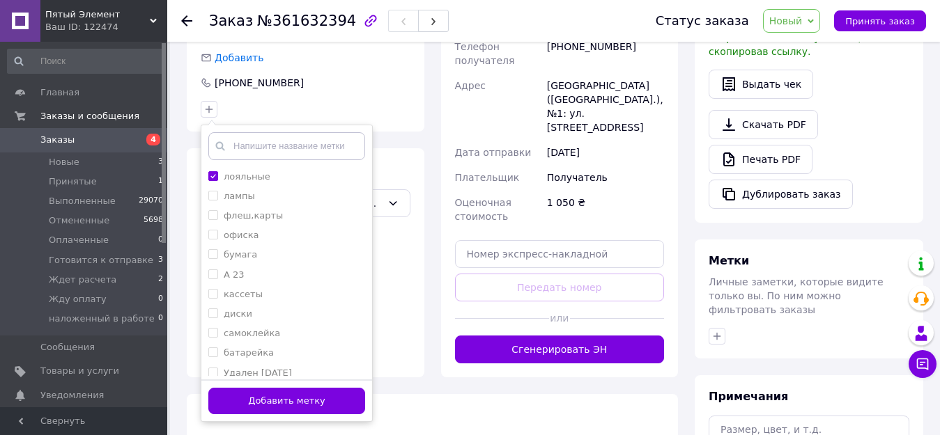
scroll to position [482, 0]
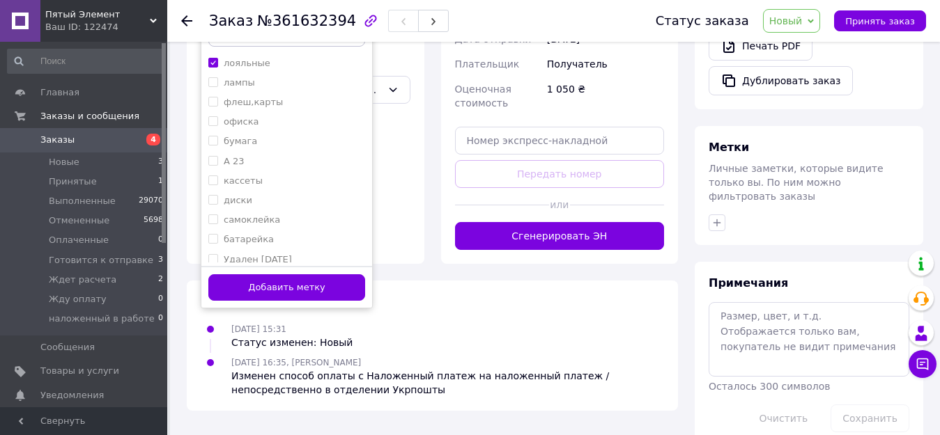
click at [319, 274] on button "Добавить метку" at bounding box center [286, 287] width 157 height 27
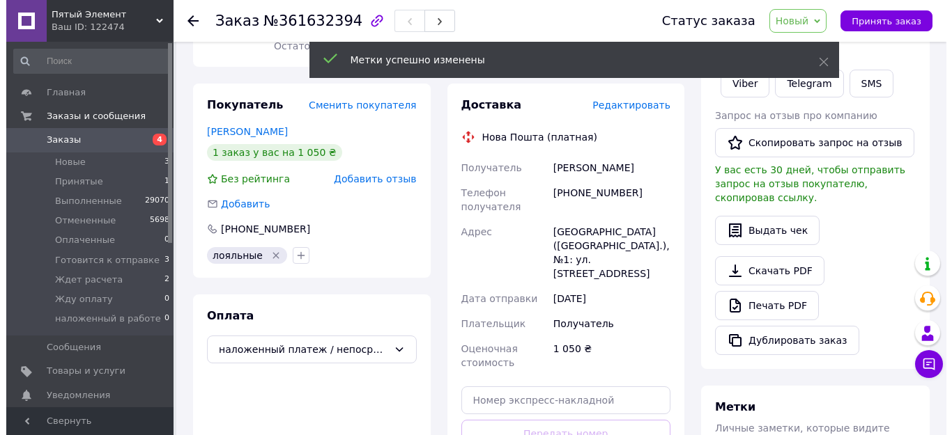
scroll to position [134, 0]
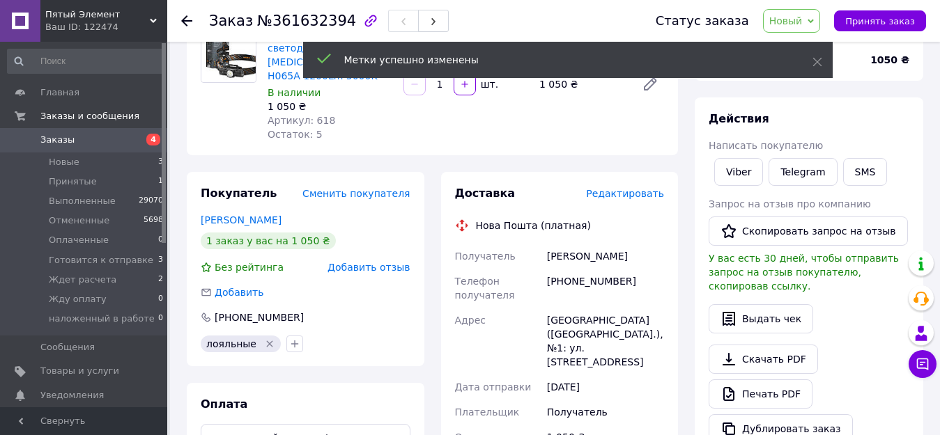
click at [803, 19] on span "Новый" at bounding box center [785, 20] width 33 height 11
click at [819, 133] on li "Готовится к отправке" at bounding box center [824, 132] width 120 height 21
click at [632, 188] on span "Редактировать" at bounding box center [625, 193] width 78 height 11
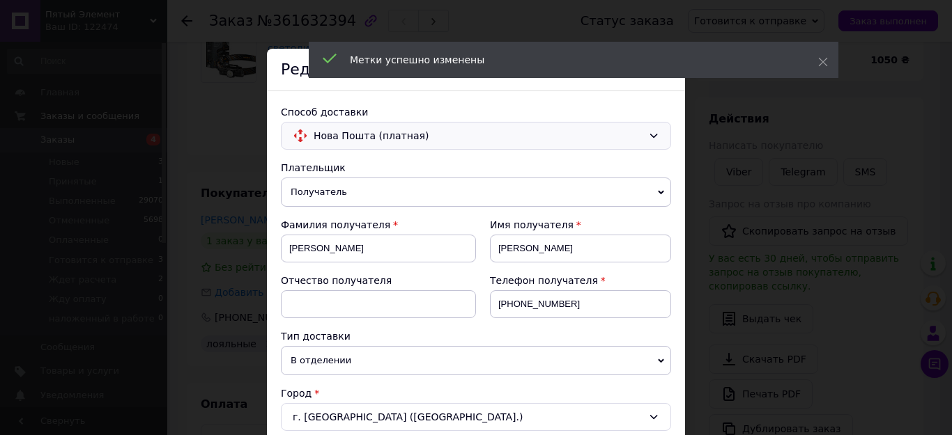
click at [330, 136] on span "Нова Пошта (платная)" at bounding box center [478, 135] width 329 height 15
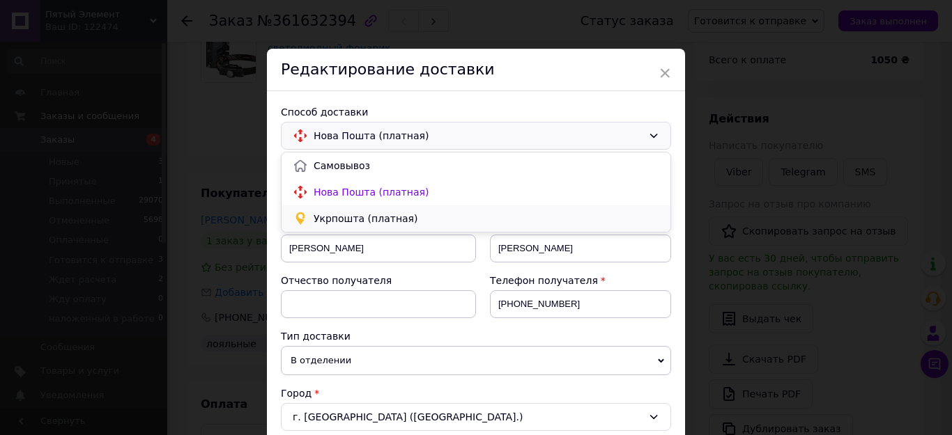
click at [333, 219] on span "Укрпошта (платная)" at bounding box center [487, 219] width 346 height 14
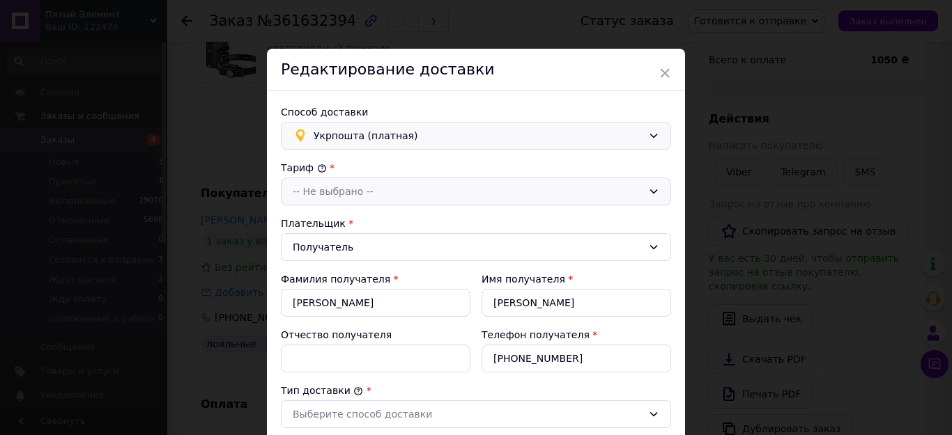
type input "1050"
click at [333, 190] on div "-- Не выбрано --" at bounding box center [468, 191] width 350 height 15
click at [326, 222] on li "Стандарт" at bounding box center [475, 221] width 389 height 26
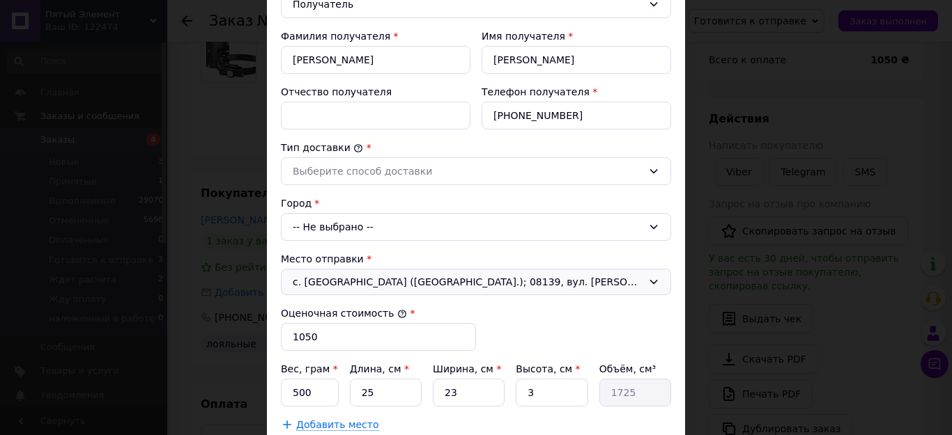
scroll to position [279, 0]
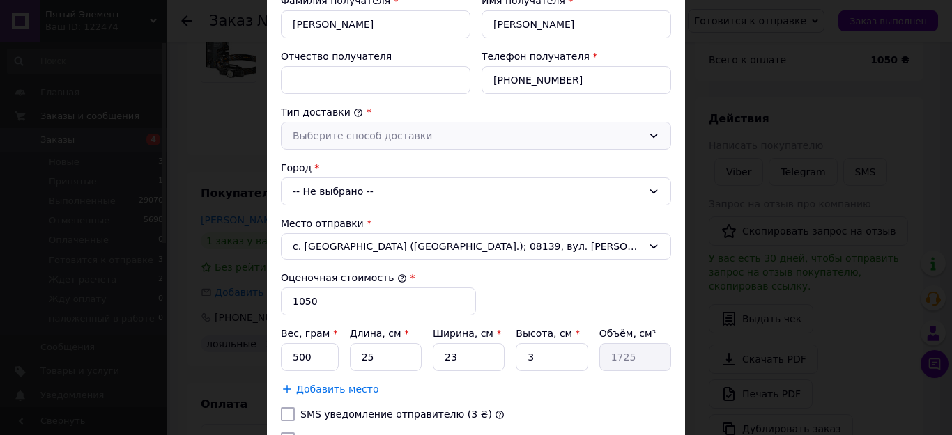
click at [335, 133] on div "Выберите способ доставки" at bounding box center [468, 135] width 350 height 15
click at [321, 164] on li "Склад - склад" at bounding box center [475, 166] width 389 height 26
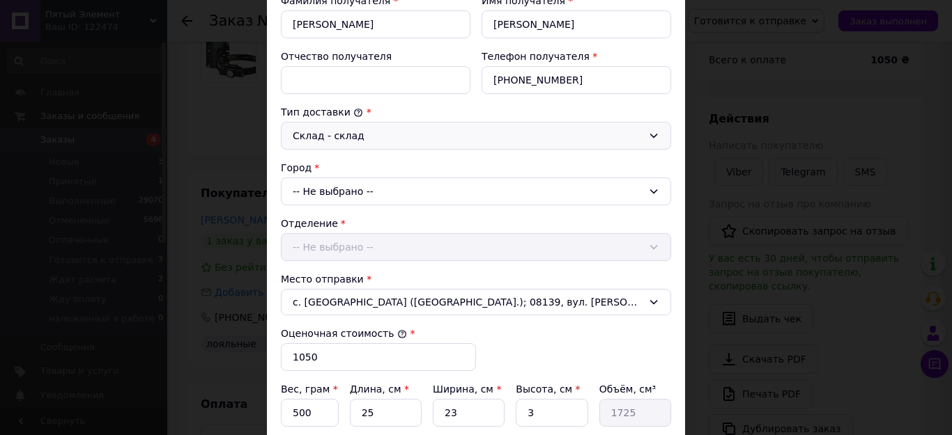
click at [327, 183] on div "-- Не выбрано --" at bounding box center [476, 192] width 390 height 28
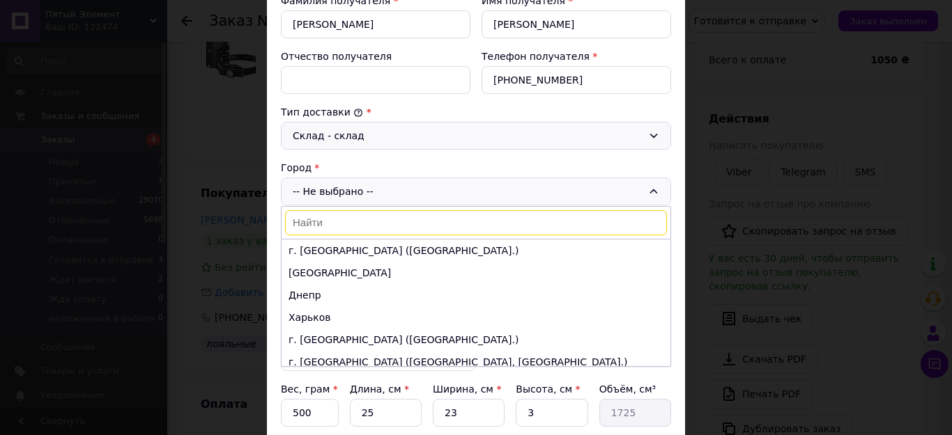
click at [313, 222] on input at bounding box center [476, 222] width 382 height 25
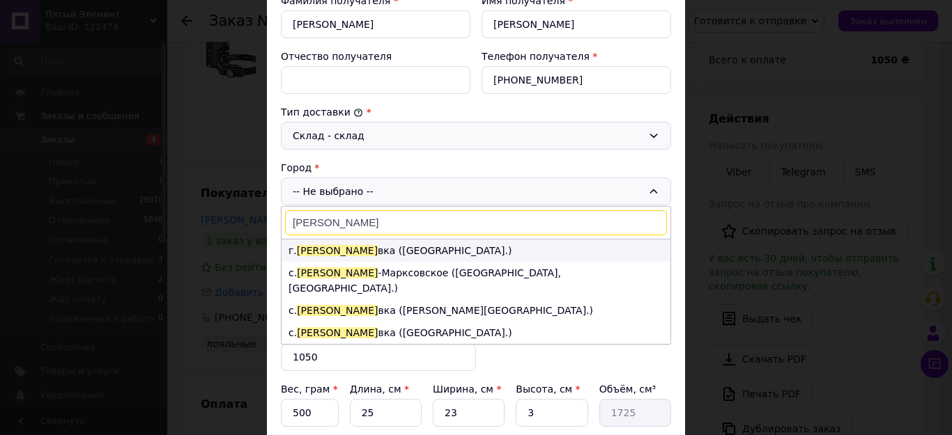
type input "[PERSON_NAME]"
click at [351, 249] on li "г. [PERSON_NAME] ([GEOGRAPHIC_DATA].)" at bounding box center [475, 251] width 389 height 22
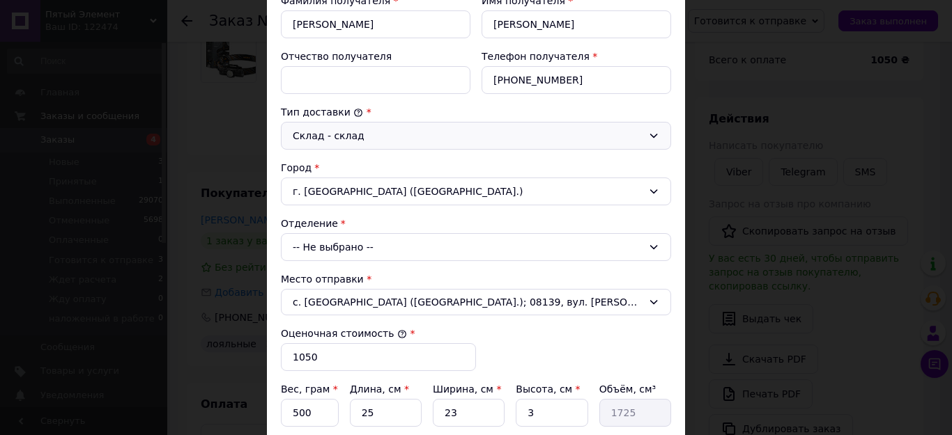
click at [343, 249] on div "-- Не выбрано --" at bounding box center [476, 247] width 390 height 28
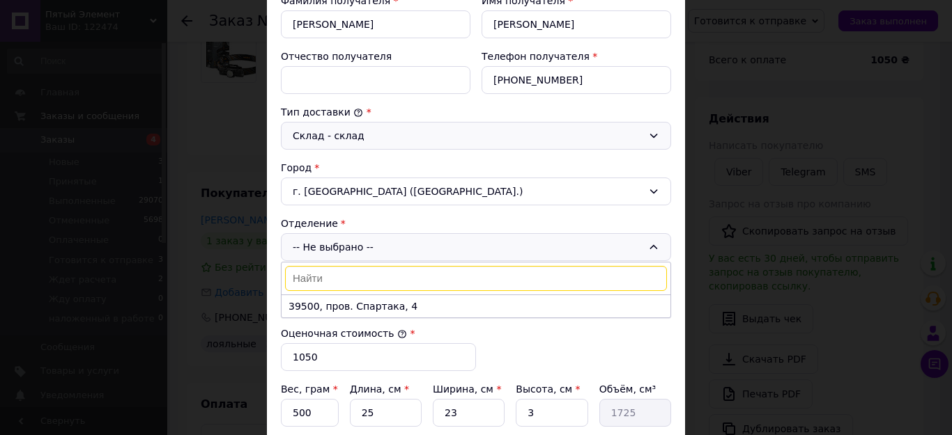
click at [357, 305] on li "39500, пров. Спартака, 4" at bounding box center [475, 306] width 389 height 22
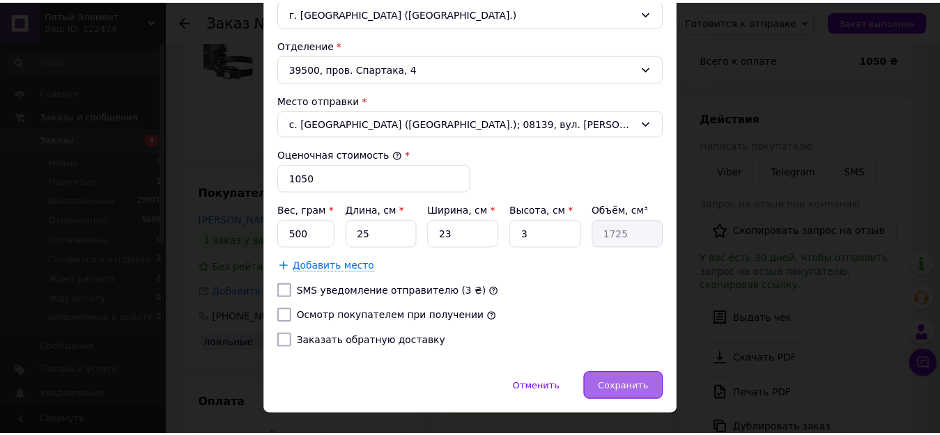
scroll to position [486, 0]
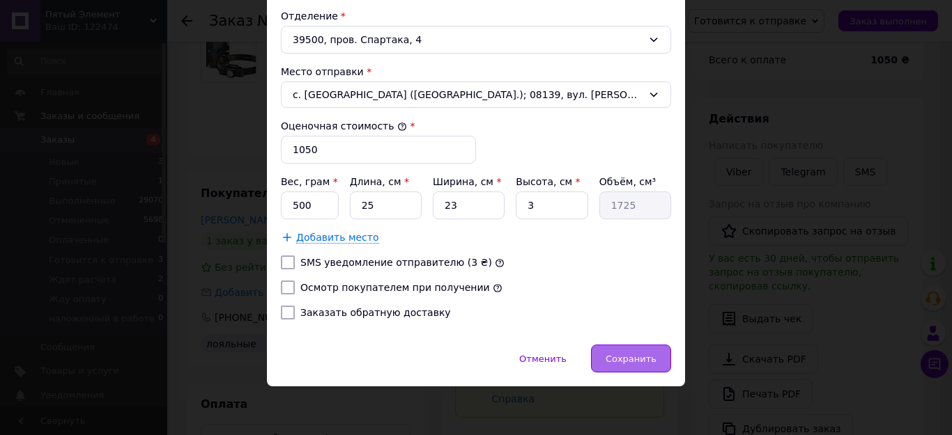
click at [644, 359] on span "Сохранить" at bounding box center [630, 359] width 51 height 10
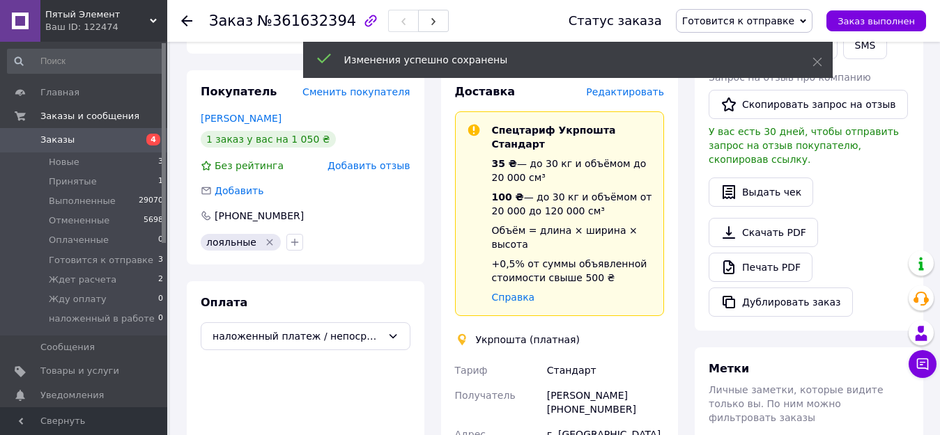
scroll to position [343, 0]
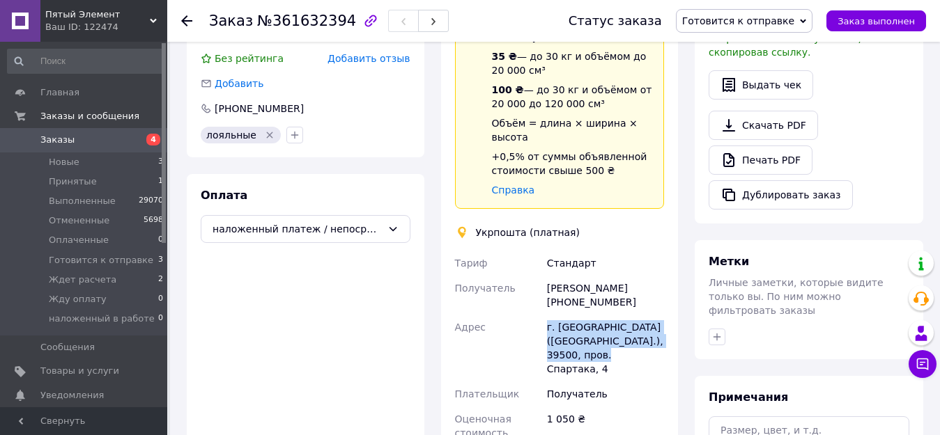
drag, startPoint x: 603, startPoint y: 311, endPoint x: 542, endPoint y: 286, distance: 65.6
click at [542, 286] on div "[PERSON_NAME] Получатель [PERSON_NAME] [PHONE_NUMBER] Адрес г. [GEOGRAPHIC_DATA…" at bounding box center [559, 348] width 215 height 195
copy div "Адрес г. [GEOGRAPHIC_DATA] ([GEOGRAPHIC_DATA].), 39500, пров. Спартака, 4"
click at [61, 163] on span "Новые" at bounding box center [64, 162] width 31 height 13
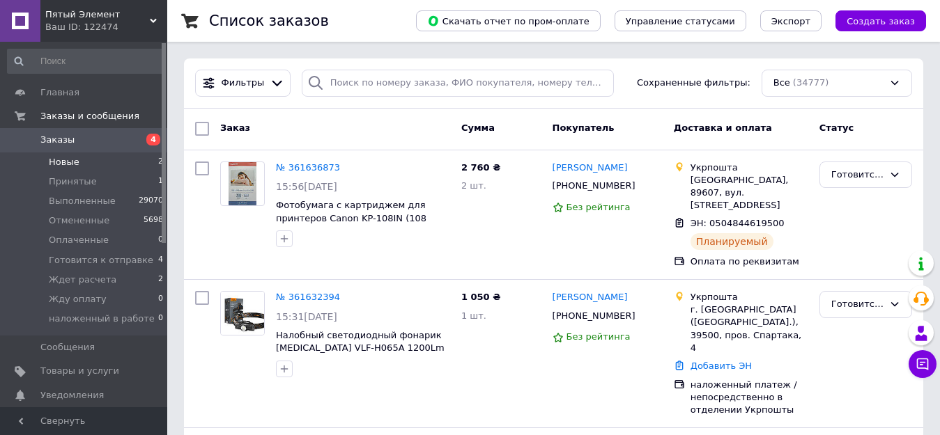
click at [70, 160] on span "Новые" at bounding box center [64, 162] width 31 height 13
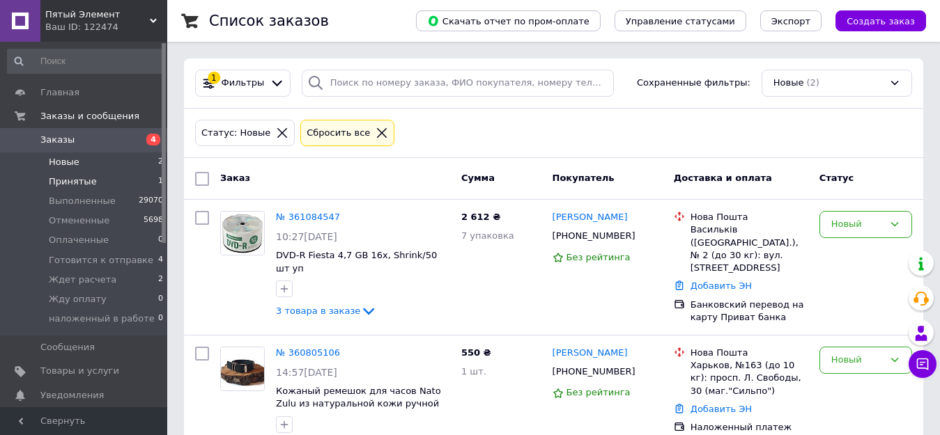
click at [71, 180] on span "Принятые" at bounding box center [73, 182] width 48 height 13
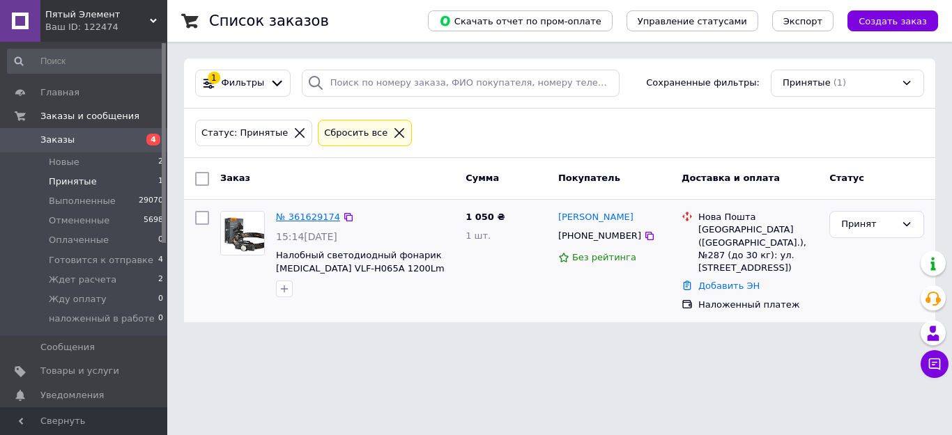
click at [305, 214] on link "№ 361629174" at bounding box center [308, 217] width 64 height 10
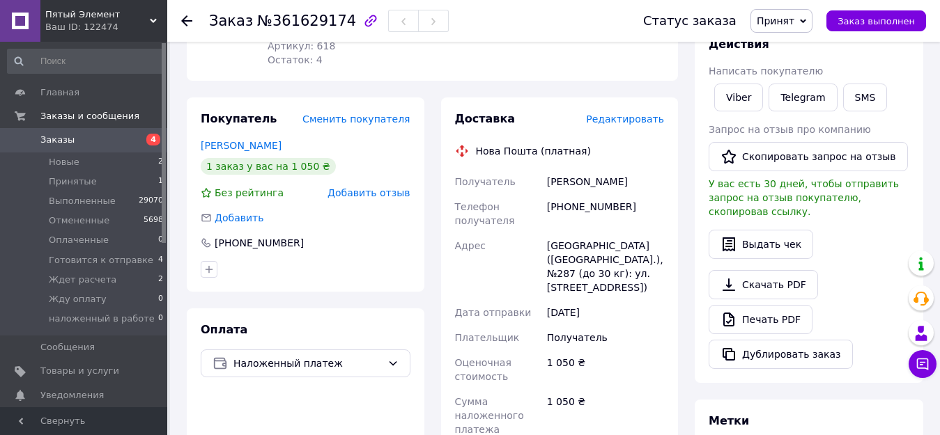
scroll to position [209, 0]
click at [208, 263] on icon "button" at bounding box center [208, 268] width 11 height 11
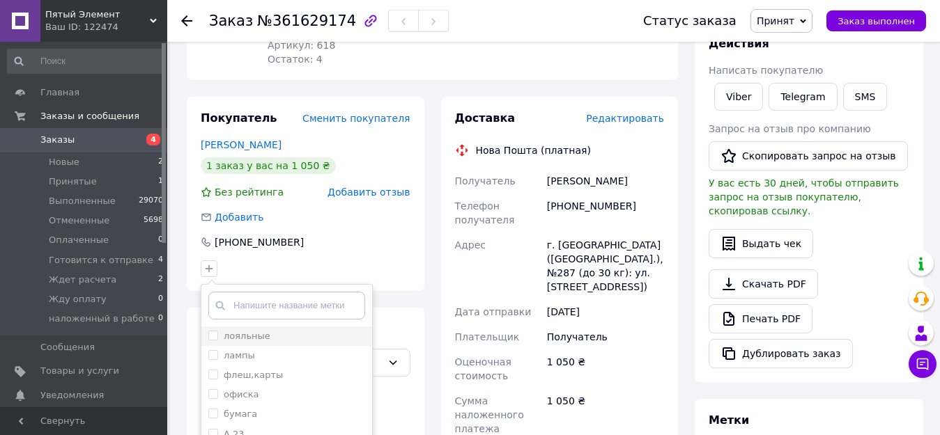
click at [213, 331] on input "лояльные" at bounding box center [212, 335] width 9 height 9
checkbox input "true"
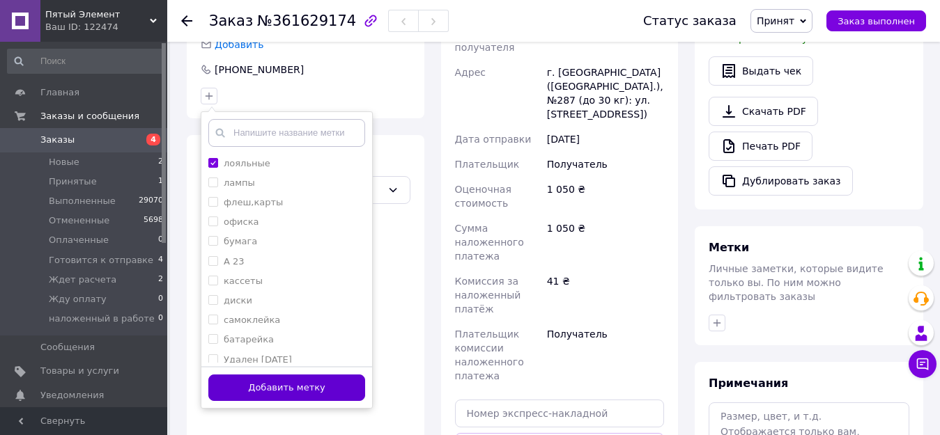
scroll to position [418, 0]
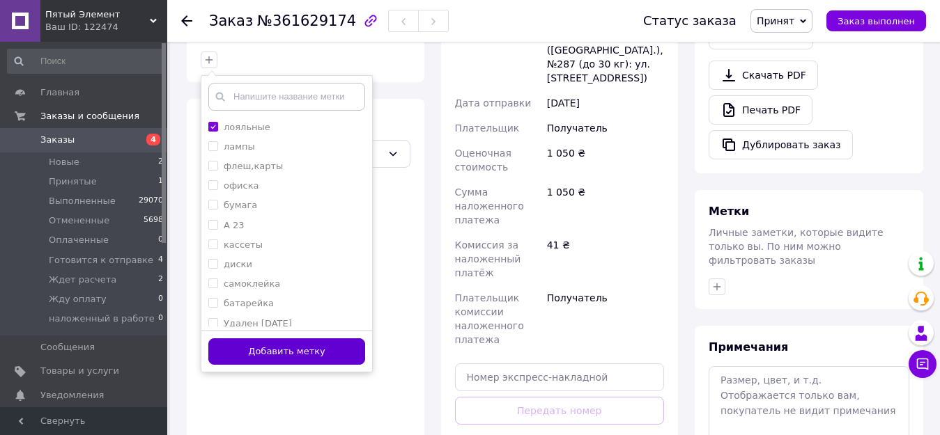
click at [304, 339] on button "Добавить метку" at bounding box center [286, 352] width 157 height 27
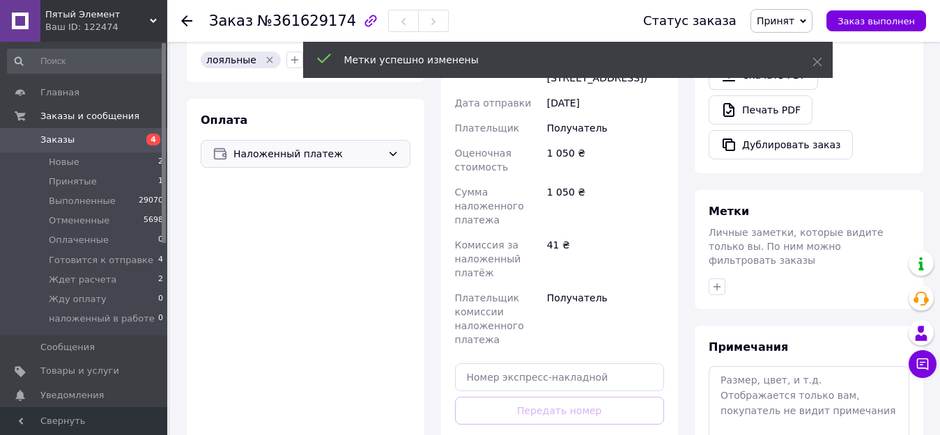
click at [283, 146] on span "Наложенный платеж" at bounding box center [307, 153] width 148 height 15
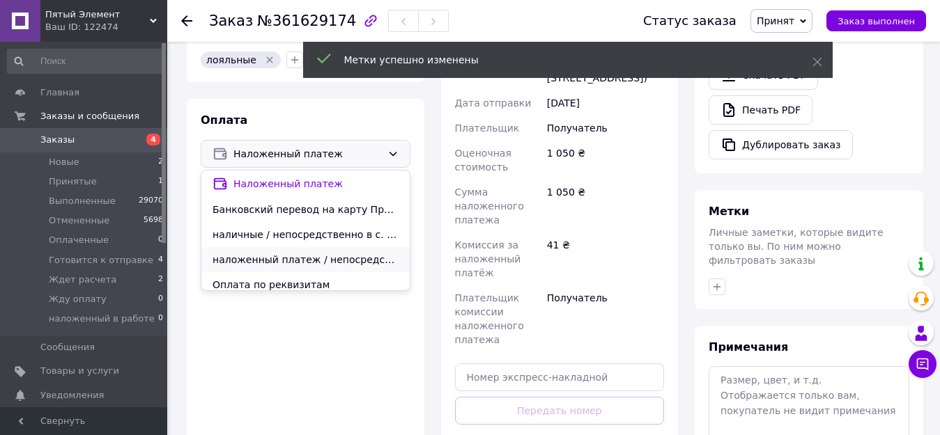
click at [279, 253] on span "наложенный платеж / непосредственно в отделении Укрпошты" at bounding box center [305, 260] width 186 height 14
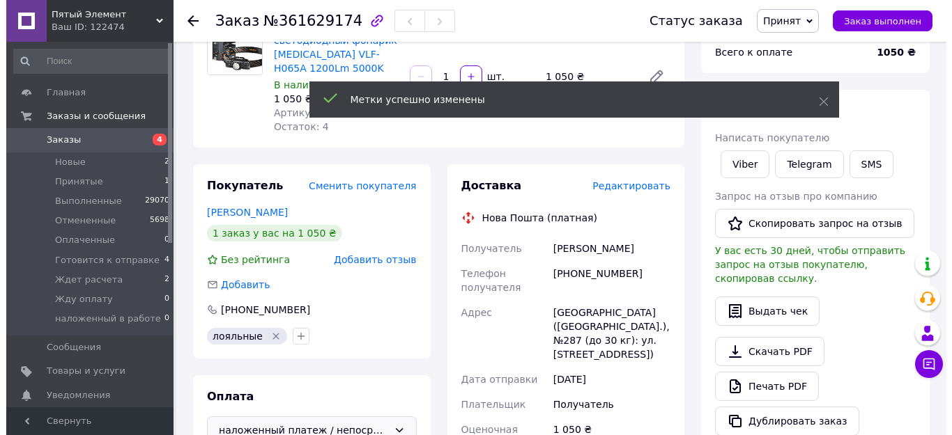
scroll to position [139, 0]
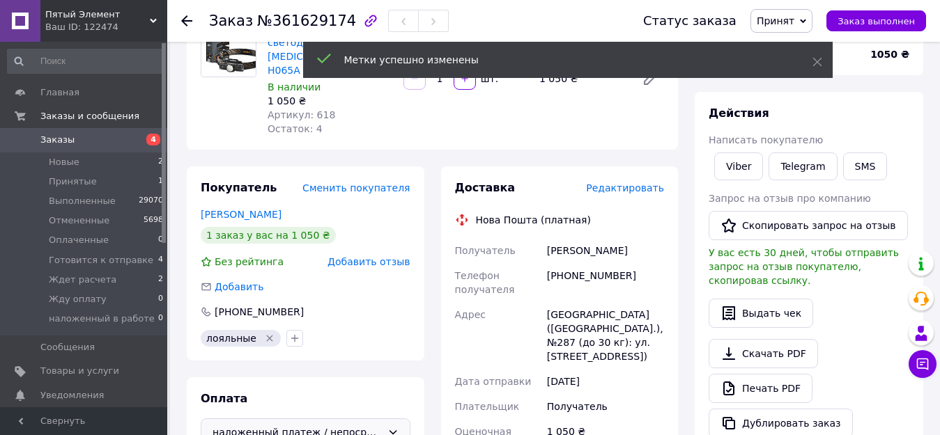
click at [636, 183] on span "Редактировать" at bounding box center [625, 188] width 78 height 11
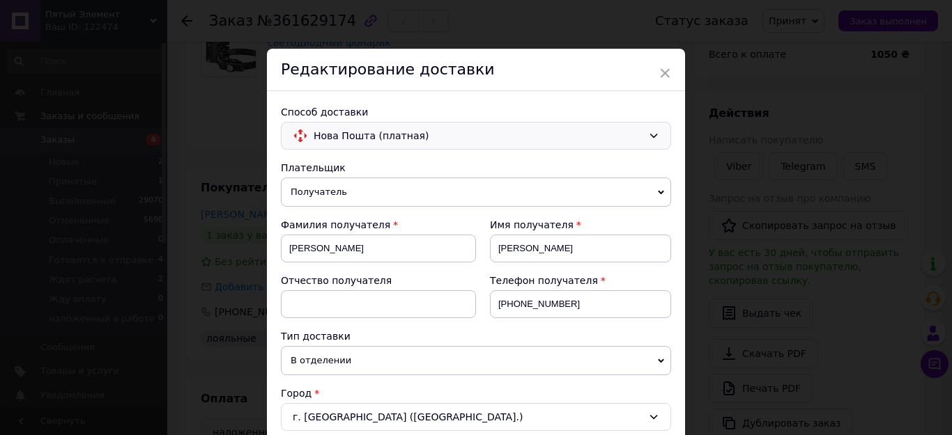
click at [401, 141] on span "Нова Пошта (платная)" at bounding box center [478, 135] width 329 height 15
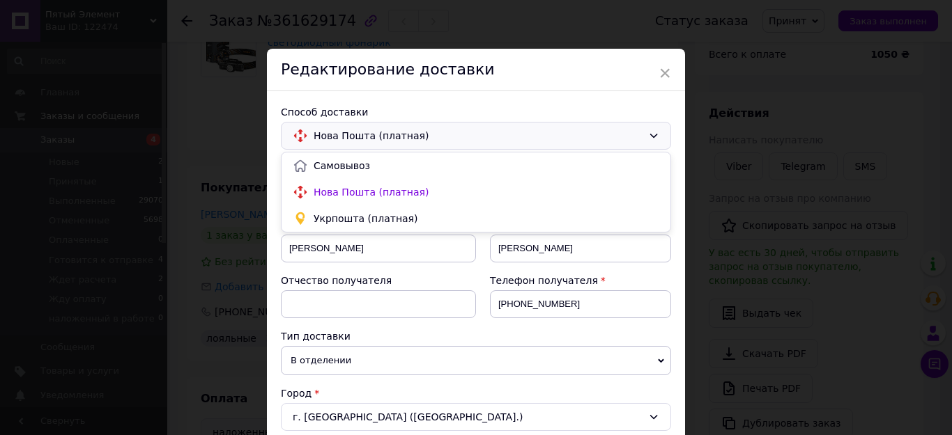
click at [380, 214] on span "Укрпошта (платная)" at bounding box center [487, 219] width 346 height 14
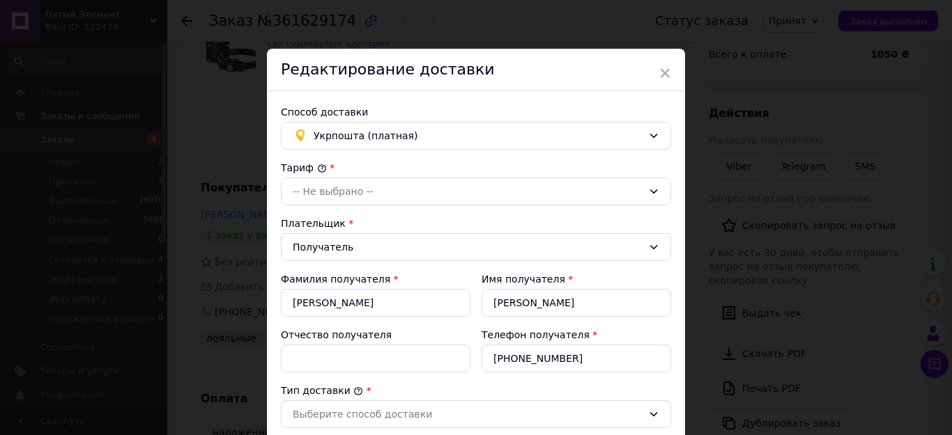
type input "1050"
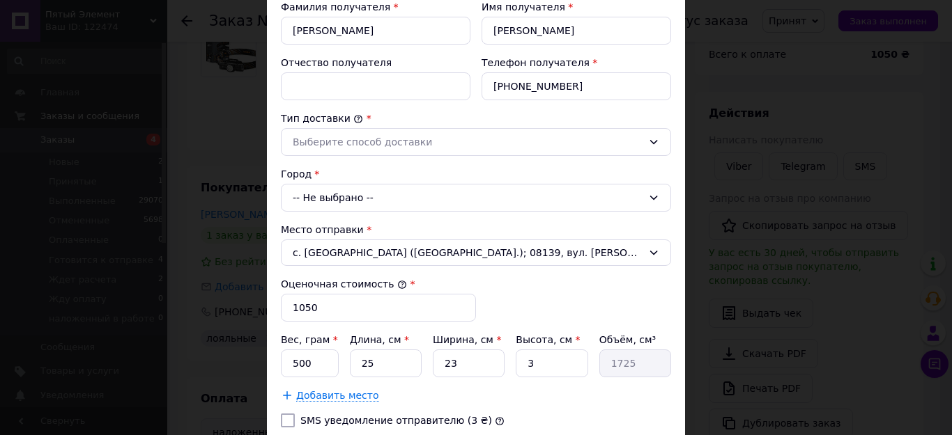
scroll to position [279, 0]
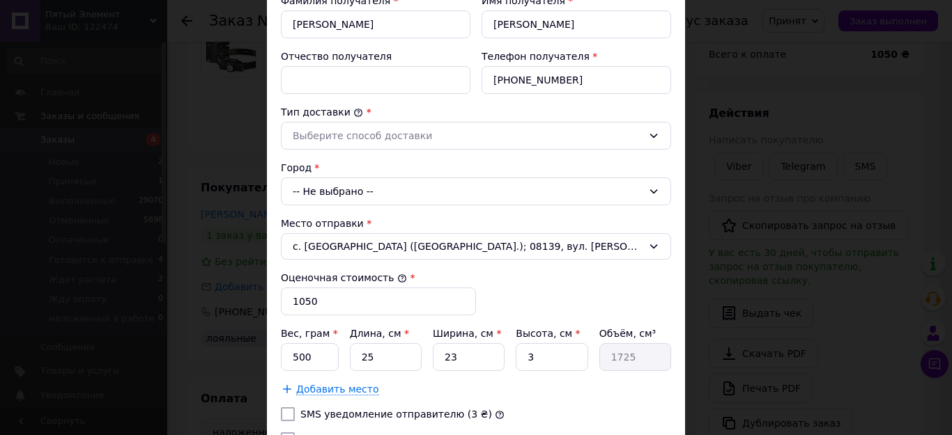
click at [332, 190] on div "-- Не выбрано --" at bounding box center [476, 192] width 390 height 28
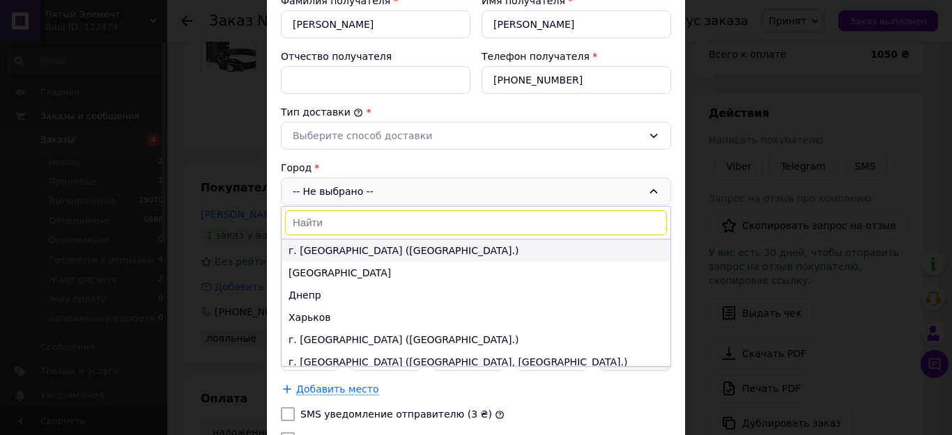
click at [307, 247] on li "г. [GEOGRAPHIC_DATA] ([GEOGRAPHIC_DATA].)" at bounding box center [475, 251] width 389 height 22
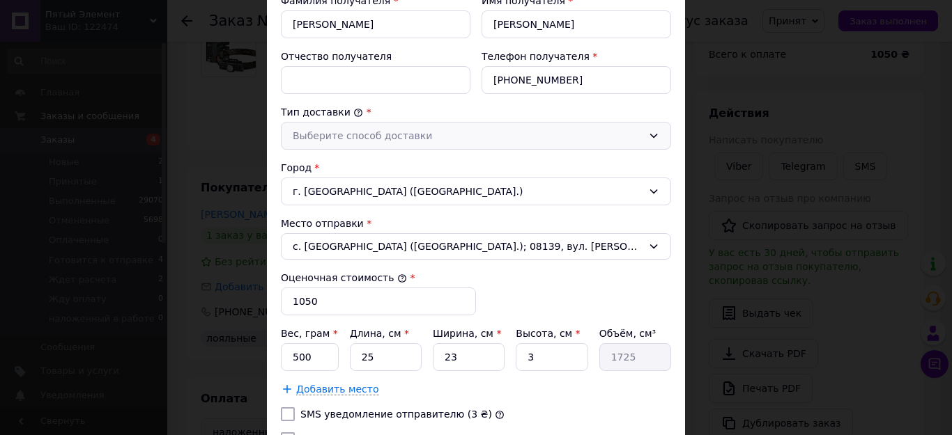
click at [314, 136] on div "Выберите способ доставки" at bounding box center [468, 135] width 350 height 15
click at [315, 159] on li "Склад - склад" at bounding box center [475, 166] width 389 height 26
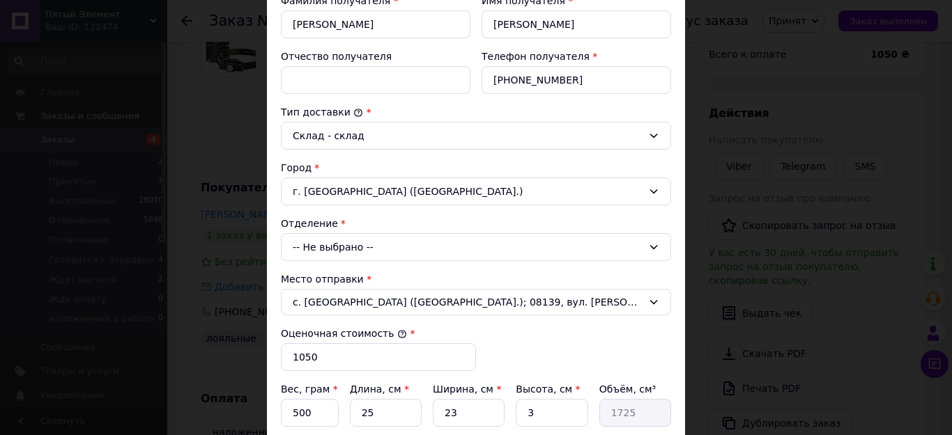
click at [313, 240] on div "-- Не выбрано --" at bounding box center [476, 247] width 390 height 28
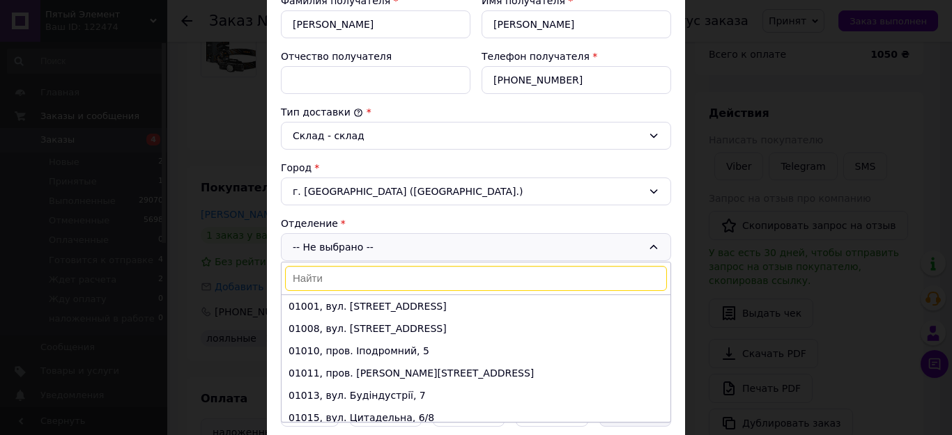
click at [303, 279] on input at bounding box center [476, 278] width 382 height 25
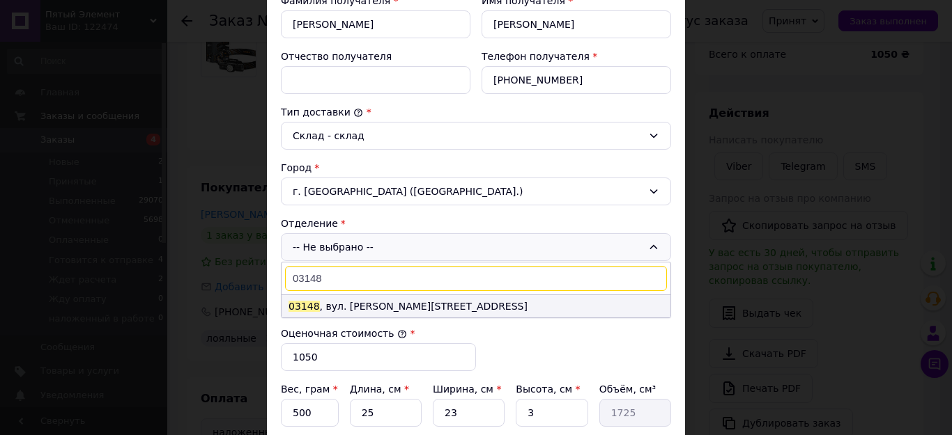
type input "03148"
click at [350, 307] on li "03148 , вул. [PERSON_NAME][STREET_ADDRESS]" at bounding box center [475, 306] width 389 height 22
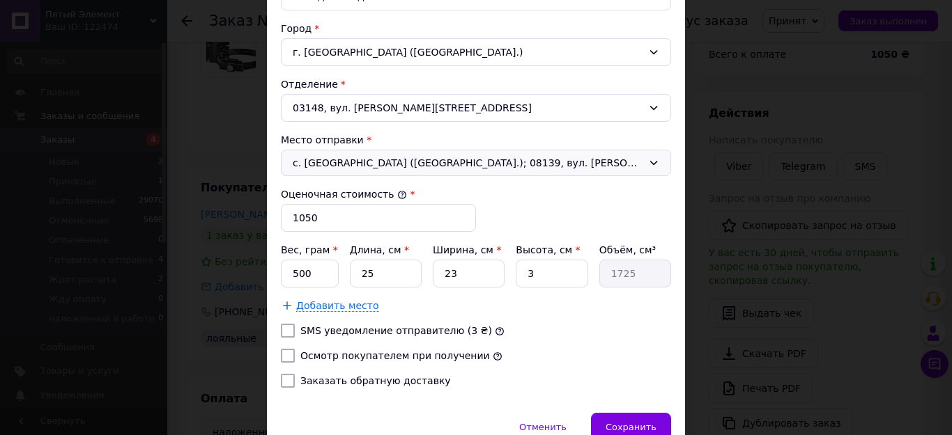
scroll to position [486, 0]
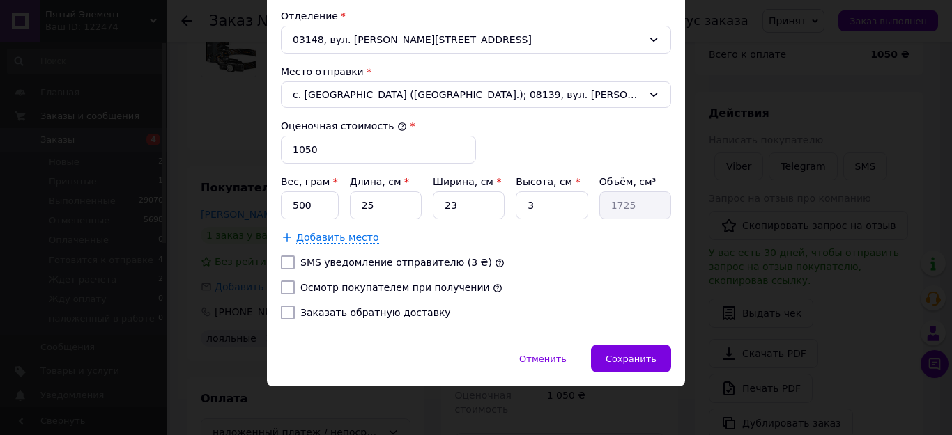
click at [287, 313] on input "Заказать обратную доставку" at bounding box center [288, 313] width 14 height 14
checkbox input "true"
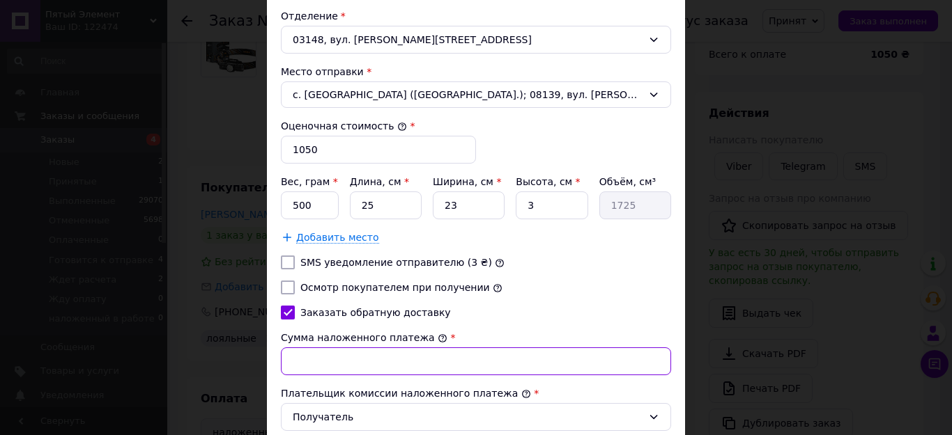
click at [298, 360] on input "Сумма наложенного платежа" at bounding box center [476, 362] width 390 height 28
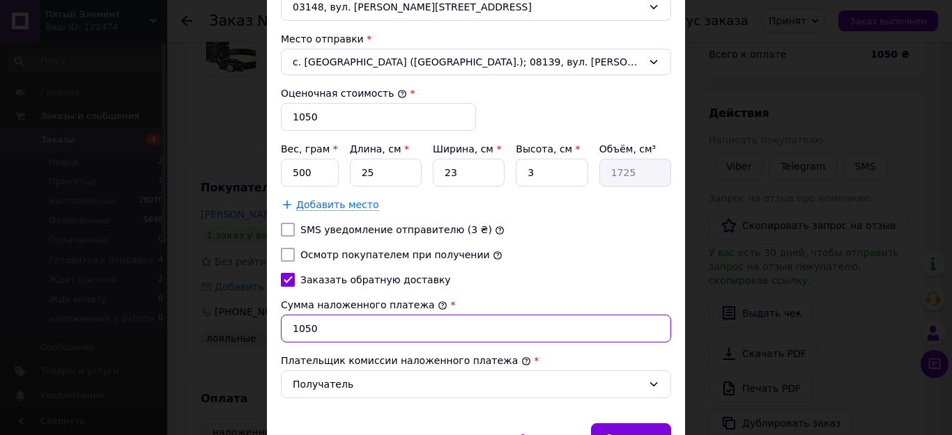
scroll to position [598, 0]
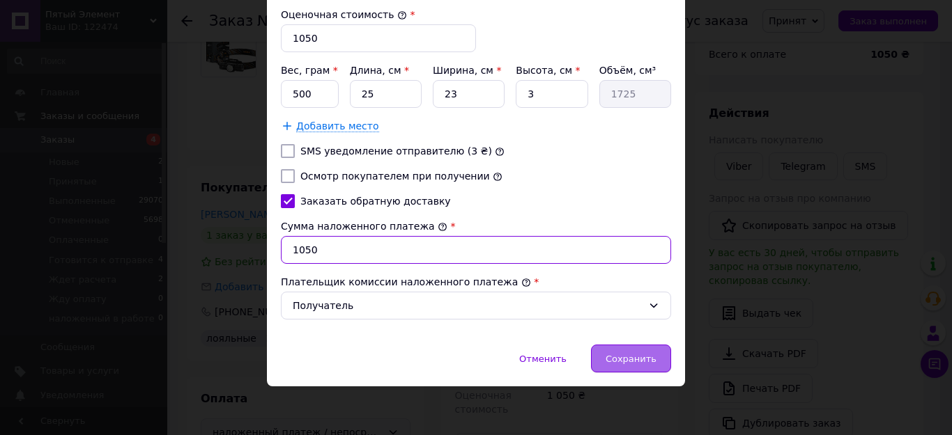
type input "1050"
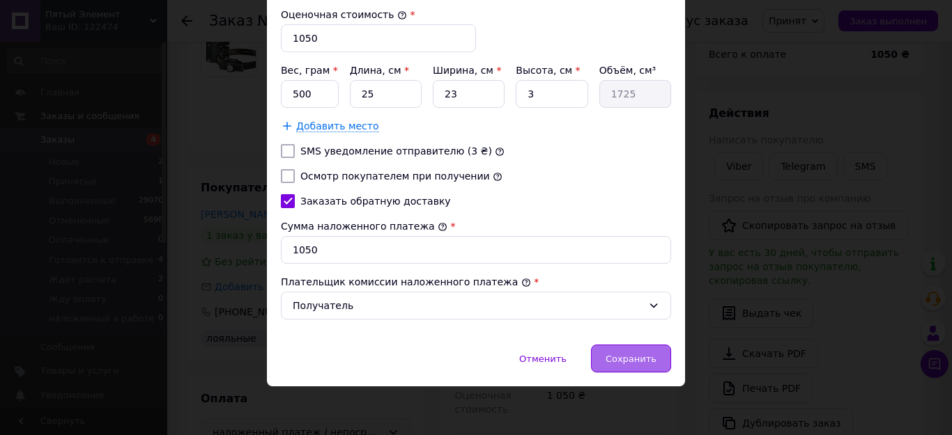
click at [636, 358] on span "Сохранить" at bounding box center [630, 359] width 51 height 10
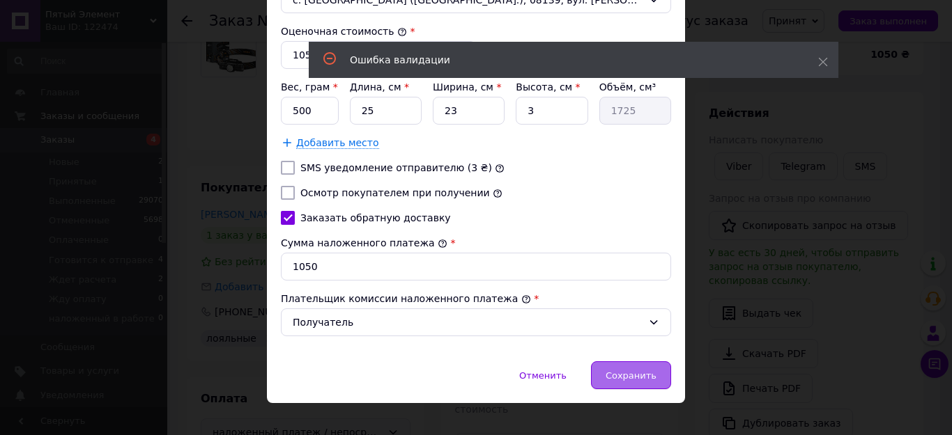
scroll to position [614, 0]
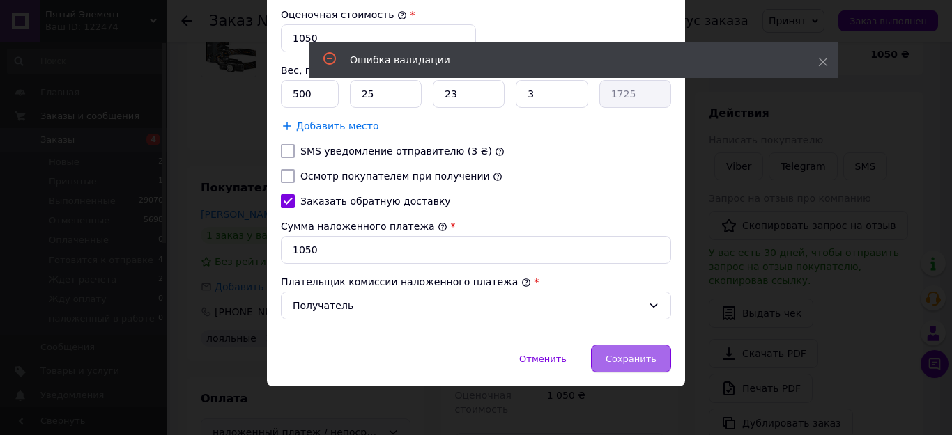
click at [636, 355] on span "Сохранить" at bounding box center [630, 359] width 51 height 10
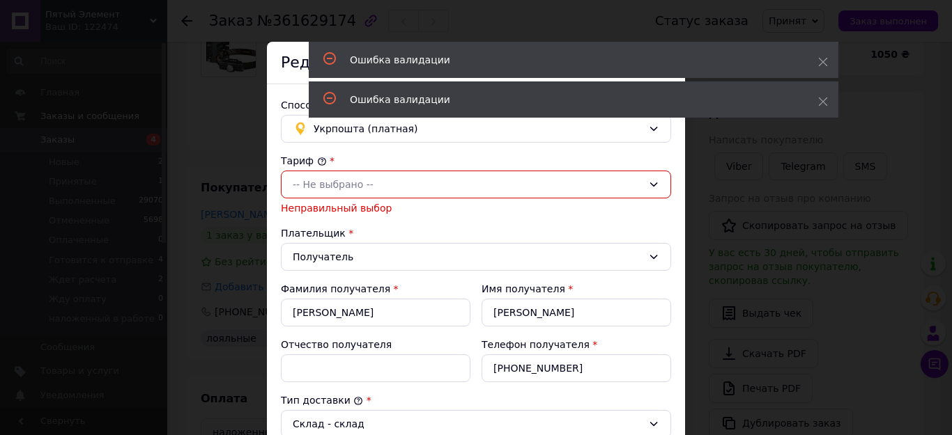
scroll to position [0, 0]
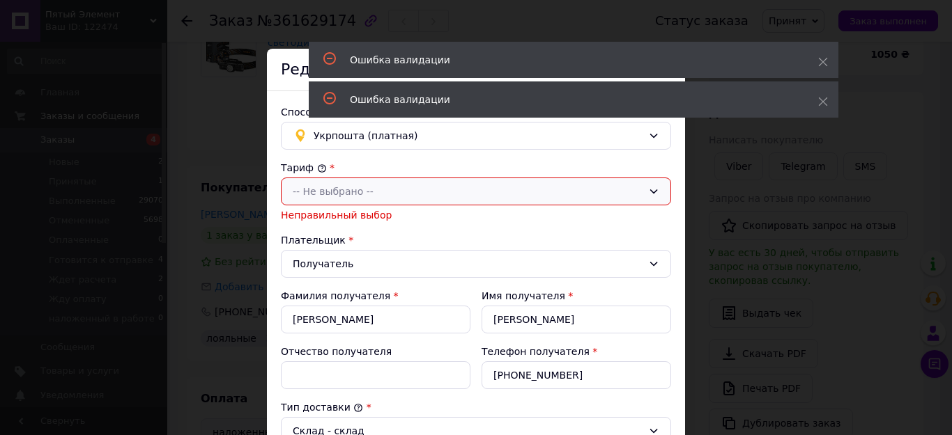
click at [359, 192] on div "-- Не выбрано --" at bounding box center [468, 191] width 350 height 15
click at [330, 221] on li "Стандарт" at bounding box center [475, 221] width 389 height 26
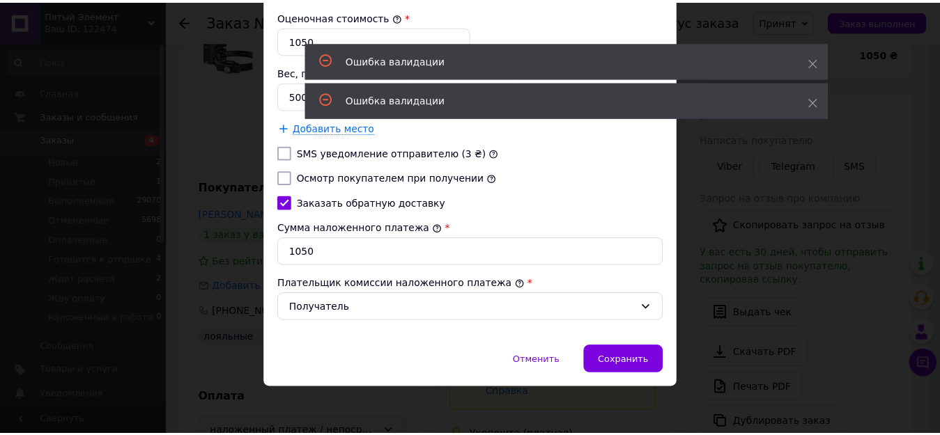
scroll to position [598, 0]
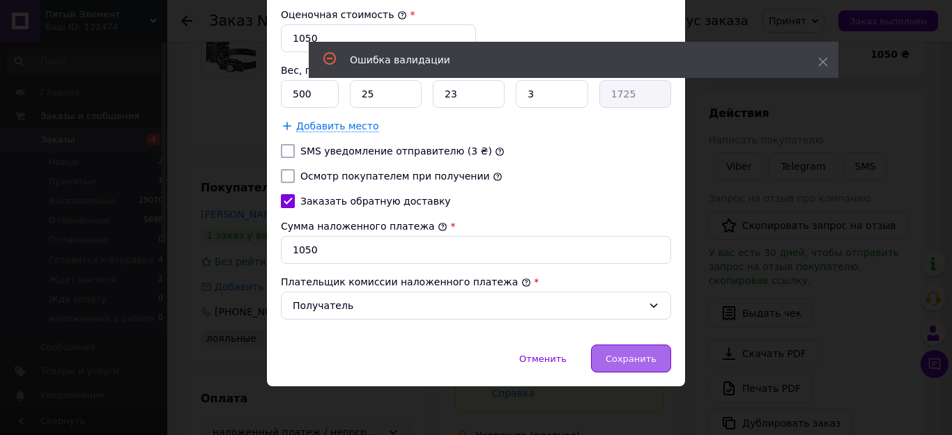
click at [629, 357] on span "Сохранить" at bounding box center [630, 359] width 51 height 10
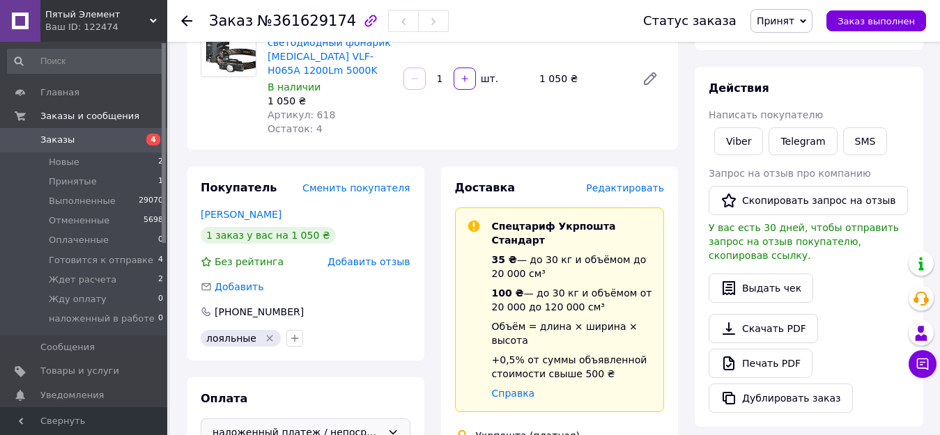
click at [794, 20] on span "Принят" at bounding box center [776, 20] width 38 height 11
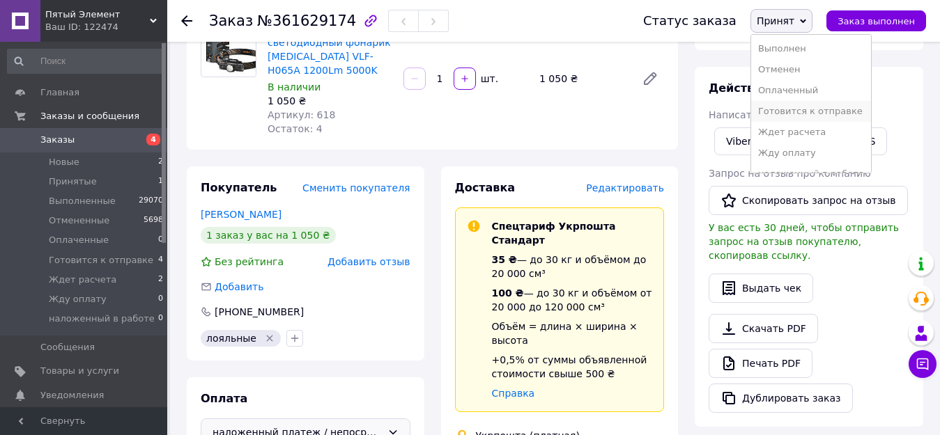
click at [796, 106] on li "Готовится к отправке" at bounding box center [811, 111] width 120 height 21
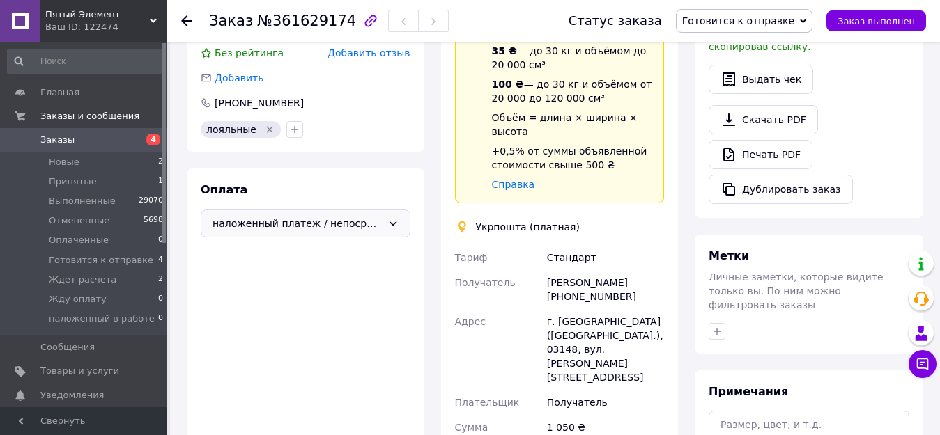
scroll to position [418, 0]
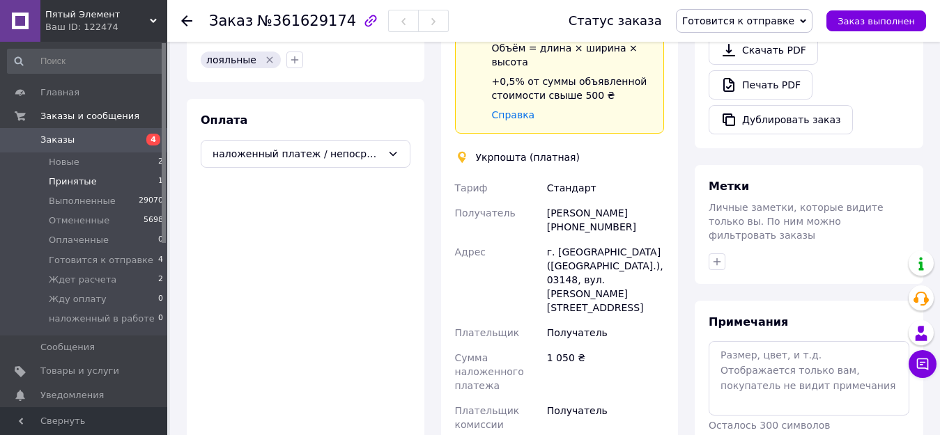
click at [68, 181] on span "Принятые" at bounding box center [73, 182] width 48 height 13
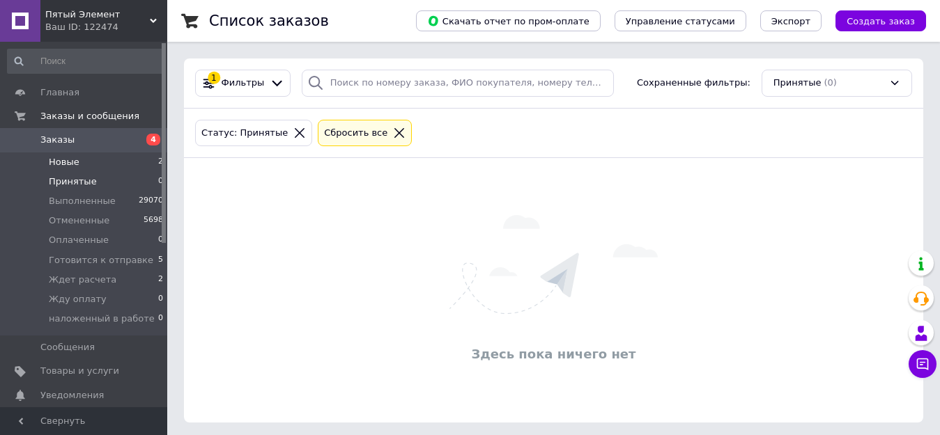
click at [62, 164] on span "Новые" at bounding box center [64, 162] width 31 height 13
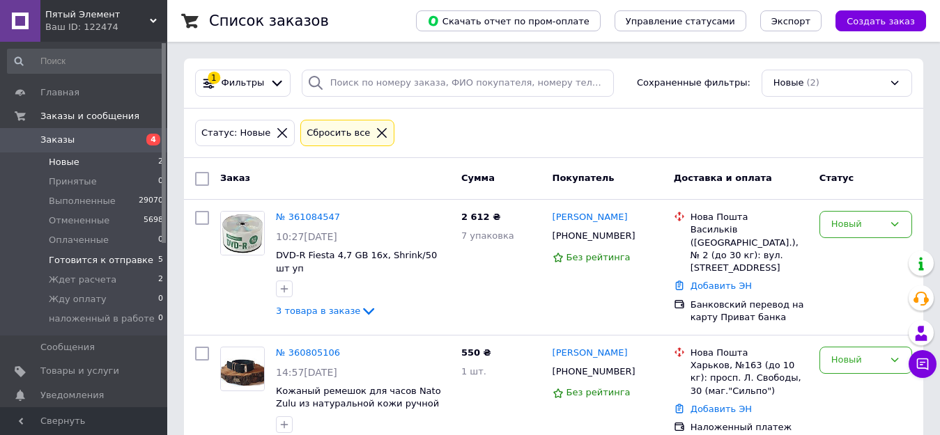
click at [76, 258] on span "Готовится к отправке" at bounding box center [101, 260] width 105 height 13
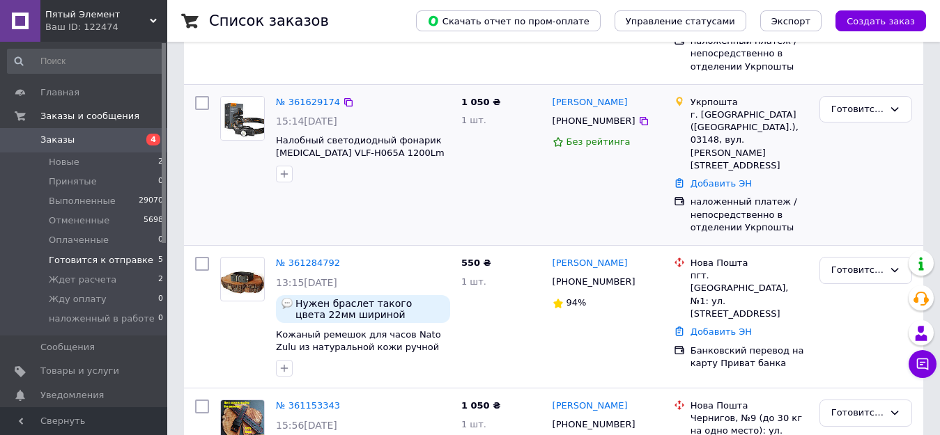
scroll to position [410, 0]
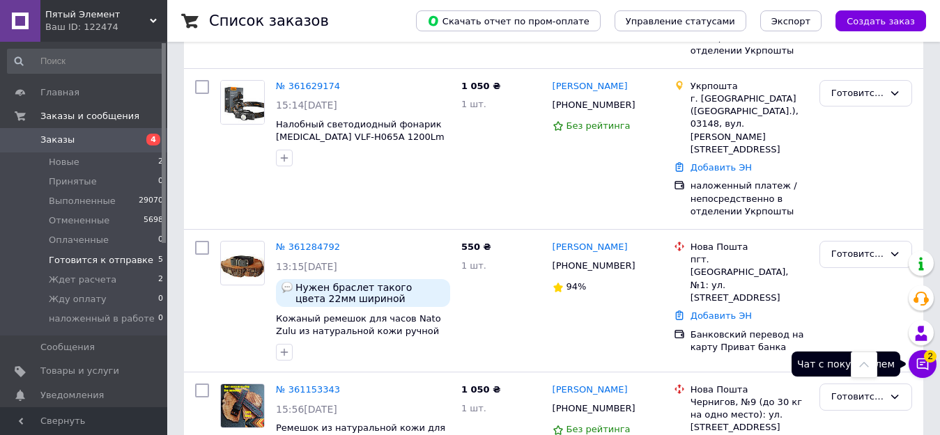
click at [927, 368] on icon at bounding box center [922, 364] width 14 height 14
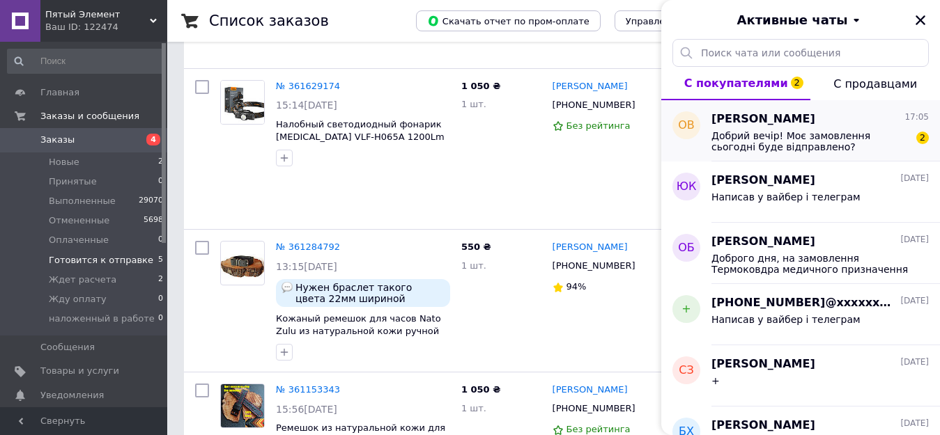
click at [748, 138] on span "Добрий вечір! Моє замовлення сьогодні буде відправлено?" at bounding box center [810, 141] width 198 height 22
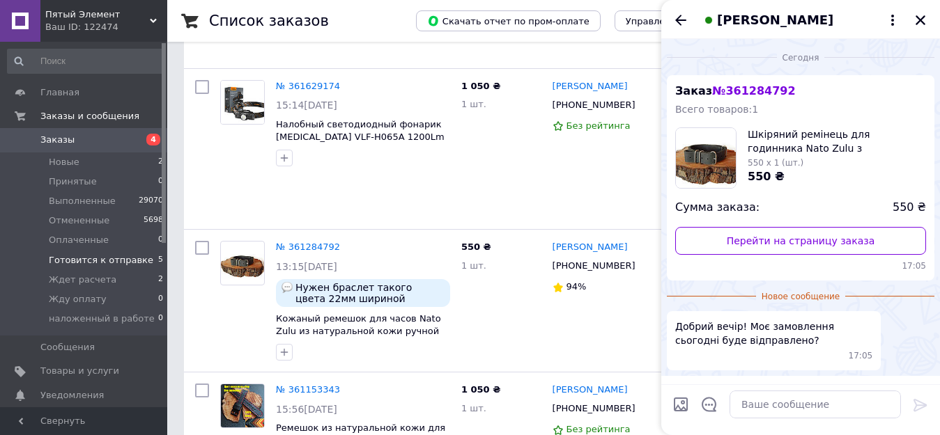
scroll to position [42, 0]
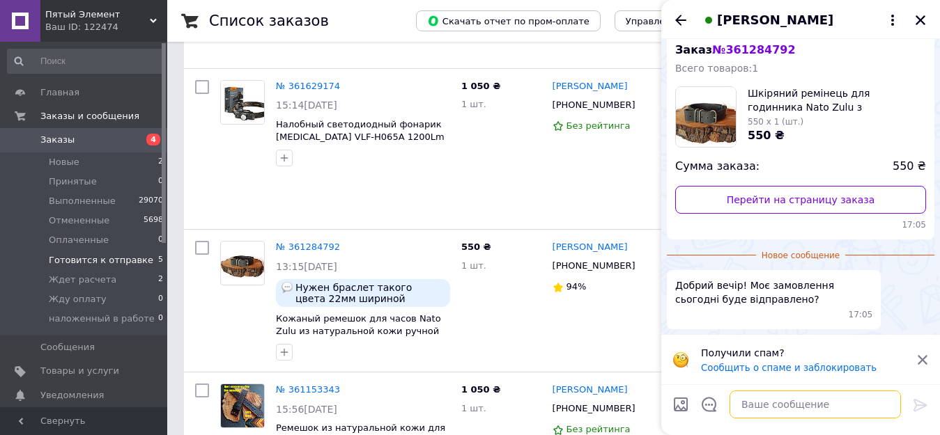
click at [756, 400] on textarea at bounding box center [814, 405] width 171 height 28
paste textarea "майстер обіцяв, якщо не буде тривоги"
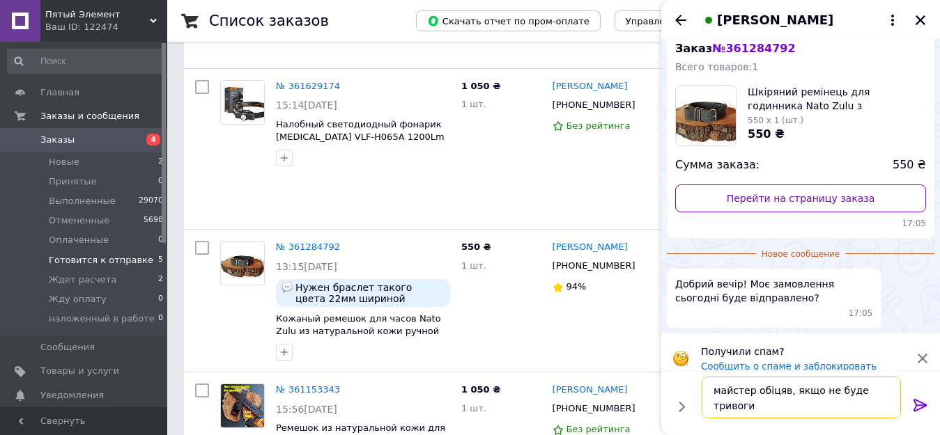
click at [711, 390] on textarea "майстер обіцяв, якщо не буде тривоги" at bounding box center [801, 398] width 199 height 42
type textarea "доброго,майстер обіцяв, якщо не буде тривоги"
click at [918, 403] on icon at bounding box center [920, 405] width 17 height 17
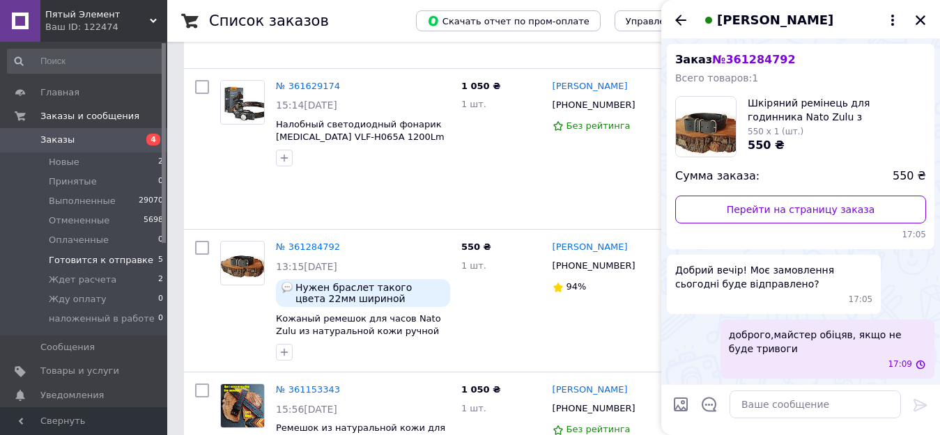
scroll to position [31, 0]
click at [920, 20] on icon "Закрыть" at bounding box center [920, 20] width 10 height 10
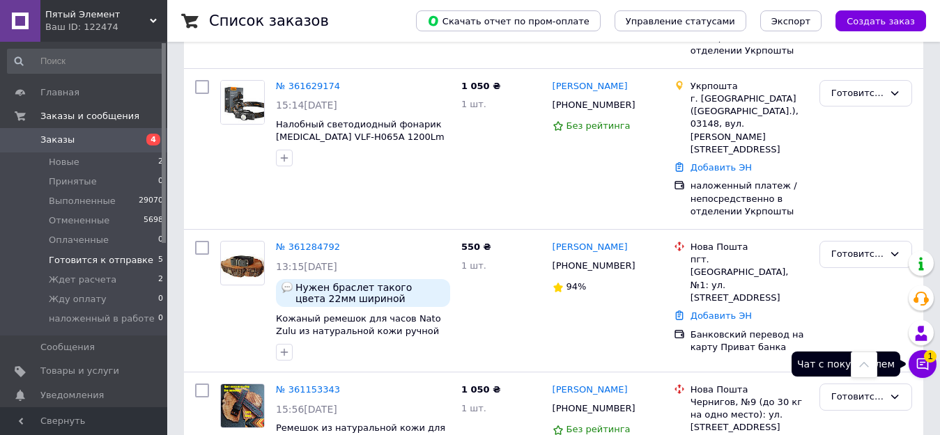
click at [927, 357] on span "1" at bounding box center [930, 356] width 13 height 13
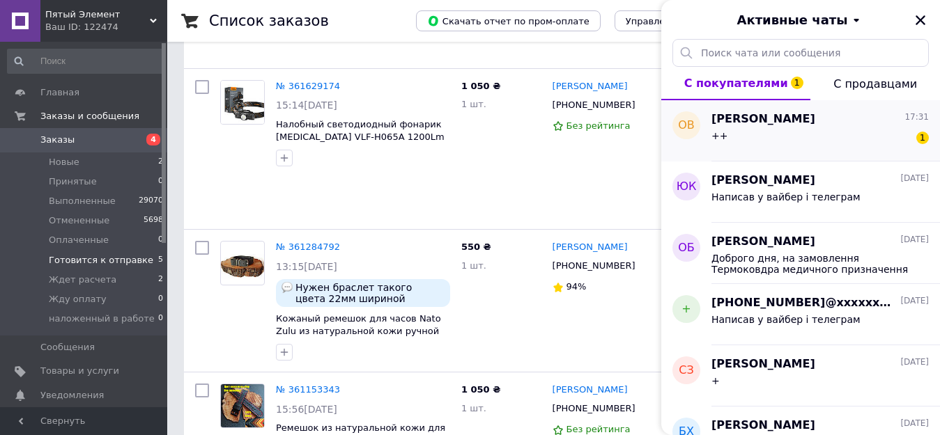
click at [756, 137] on div "++ 1" at bounding box center [819, 138] width 217 height 22
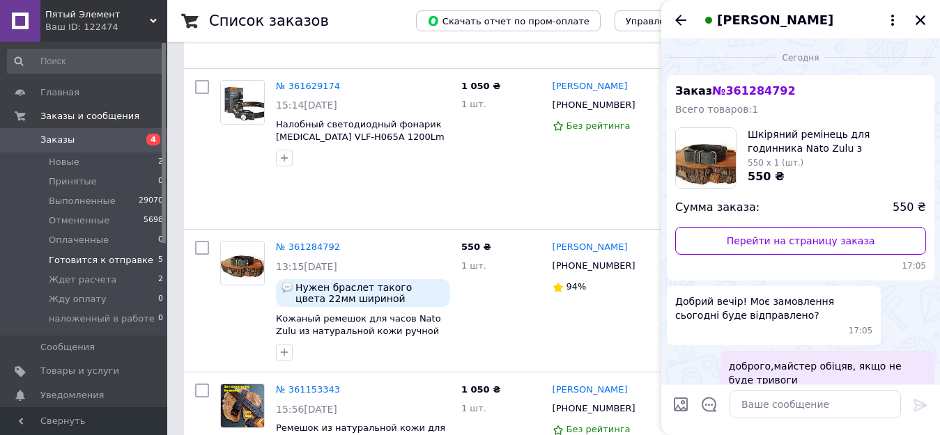
scroll to position [93, 0]
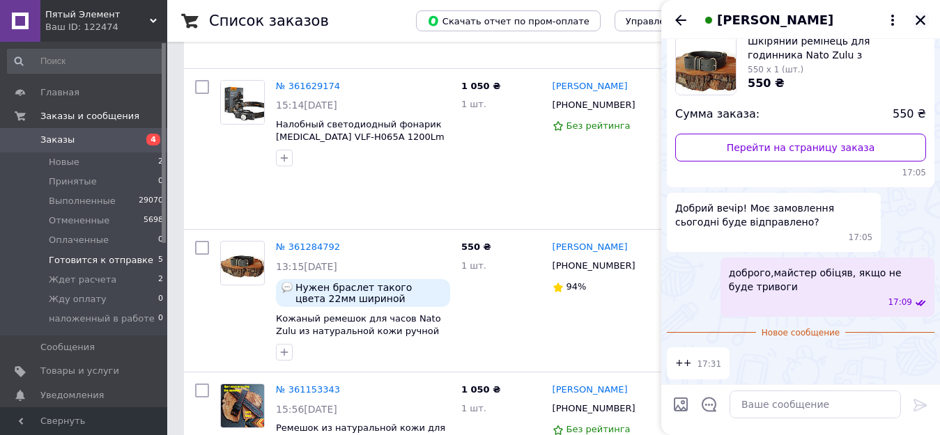
click at [924, 20] on icon "Закрыть" at bounding box center [920, 20] width 13 height 13
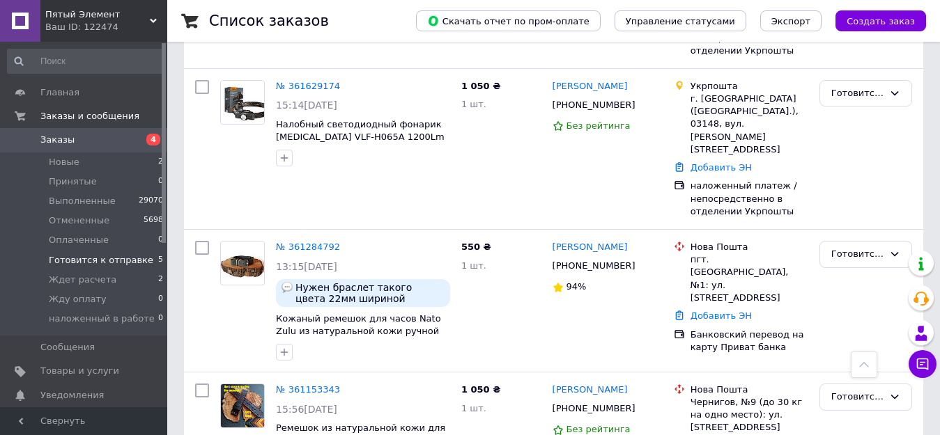
drag, startPoint x: 60, startPoint y: 160, endPoint x: 356, endPoint y: 1, distance: 335.7
click at [60, 159] on span "Новые" at bounding box center [64, 162] width 31 height 13
